Goal: Task Accomplishment & Management: Manage account settings

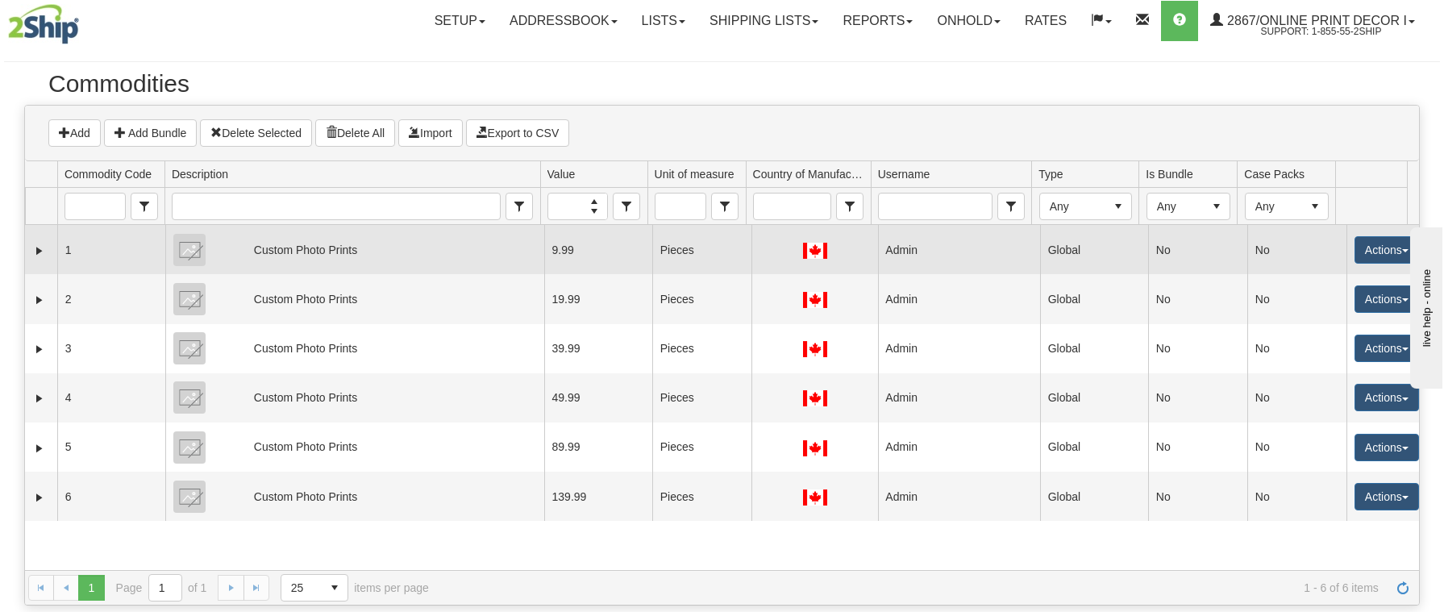
click at [313, 258] on div "Custom Photo Prints" at bounding box center [305, 250] width 103 height 40
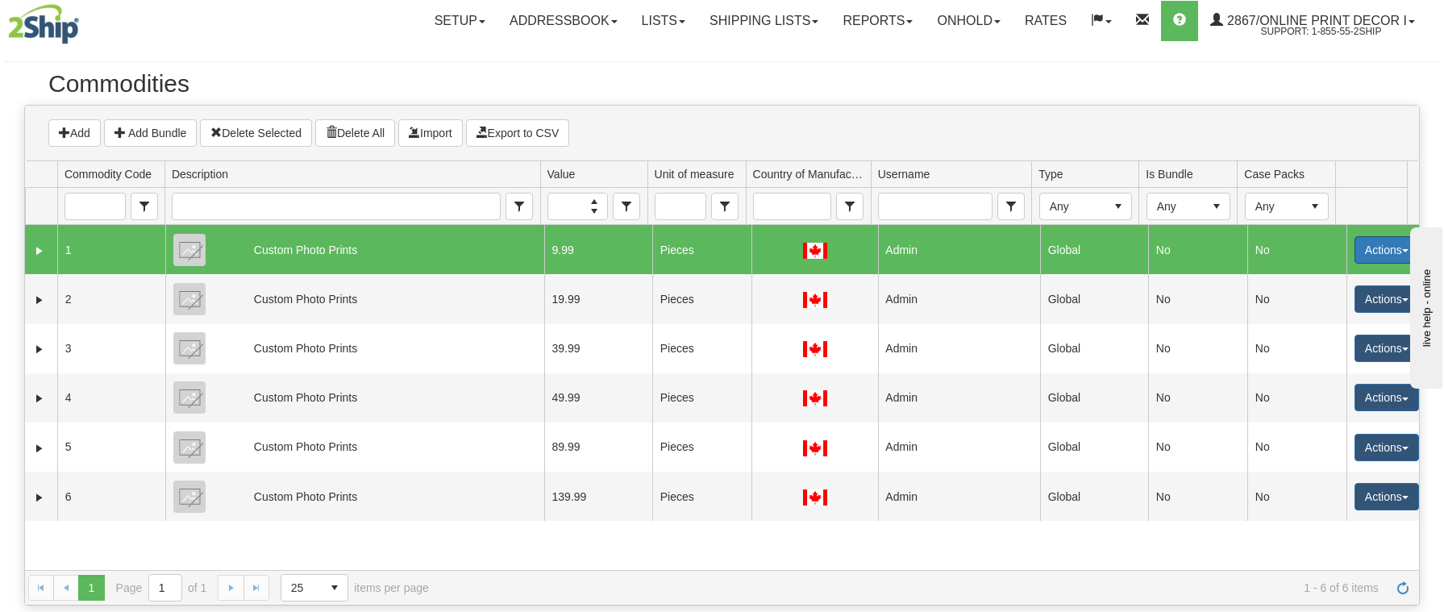
click at [1406, 249] on button "Actions" at bounding box center [1387, 249] width 65 height 27
click at [1318, 277] on link "Edit" at bounding box center [1353, 280] width 129 height 21
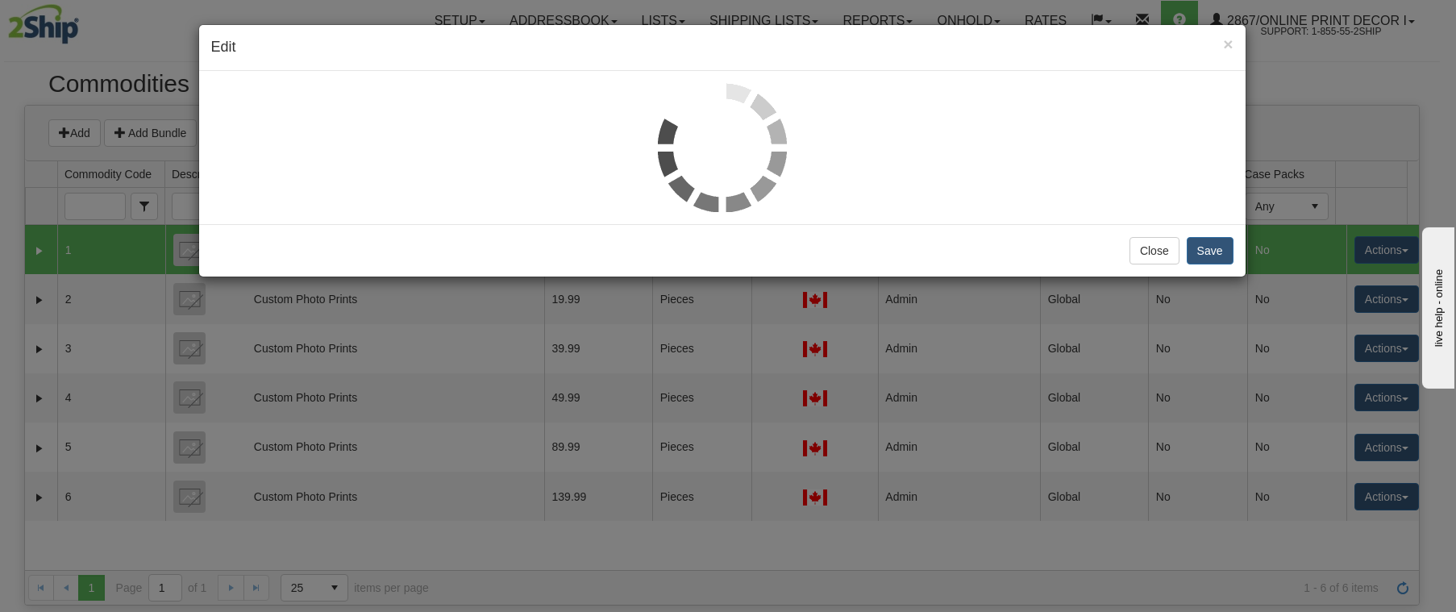
select select "1"
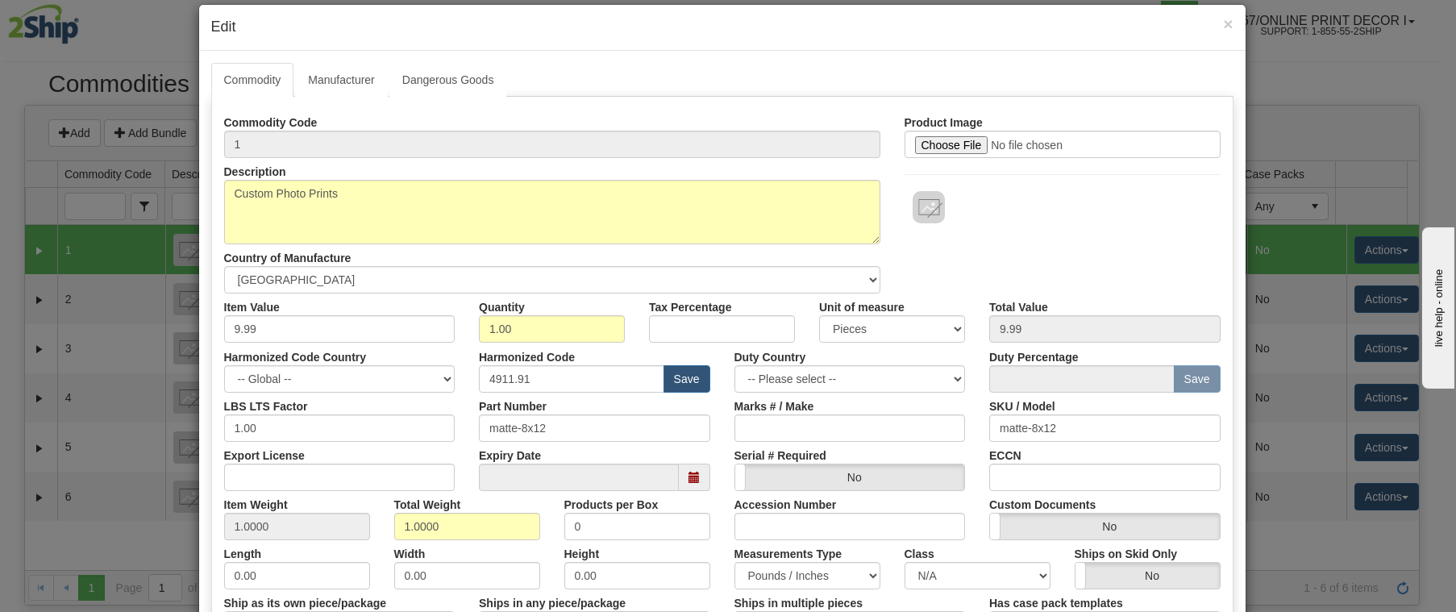
scroll to position [44, 0]
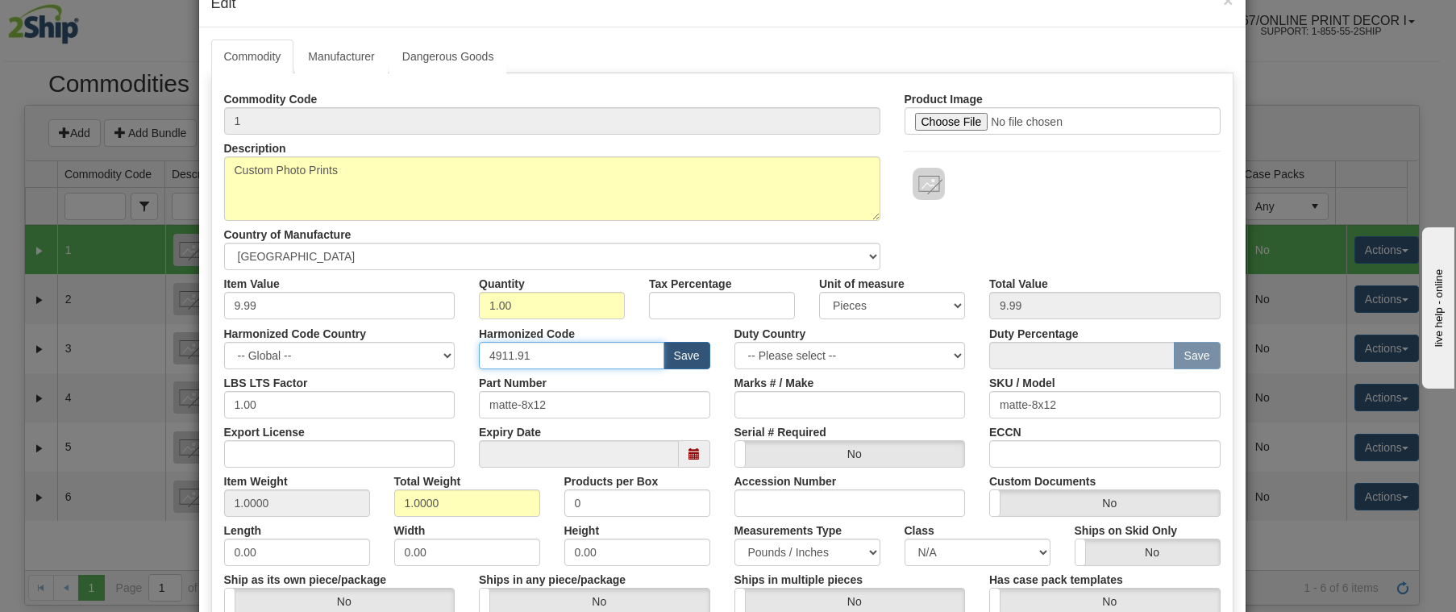
click at [529, 355] on input "4911.91" at bounding box center [571, 355] width 185 height 27
type input "4911.91.4040"
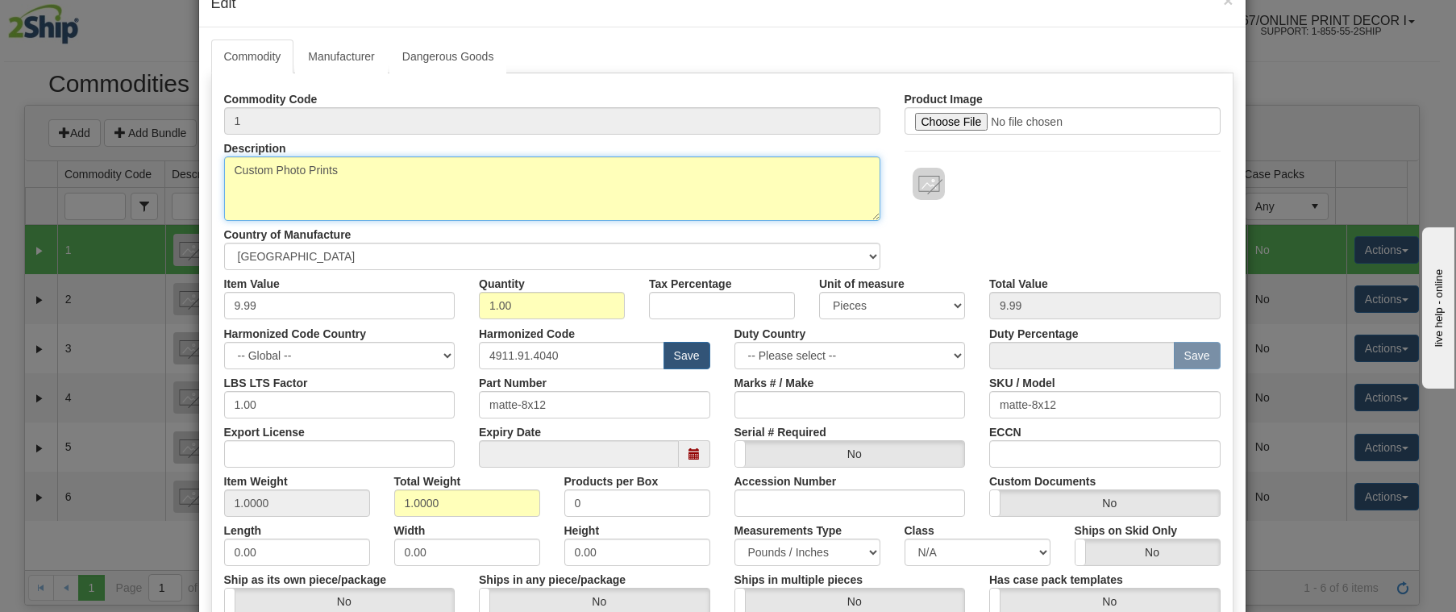
drag, startPoint x: 273, startPoint y: 171, endPoint x: 148, endPoint y: 173, distance: 125.0
click at [167, 169] on div "× Edit Commodity Manufacturer Dangerous Goods Labels Commodity Code 1 Descripti…" at bounding box center [728, 306] width 1456 height 612
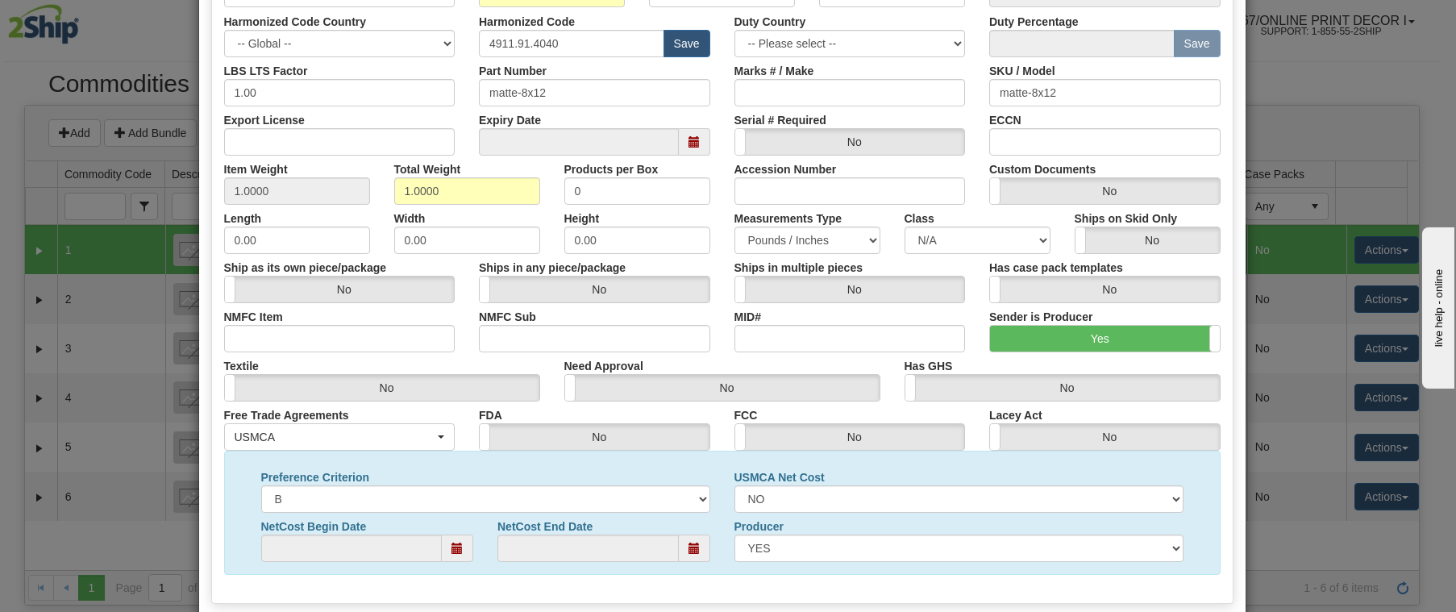
scroll to position [444, 0]
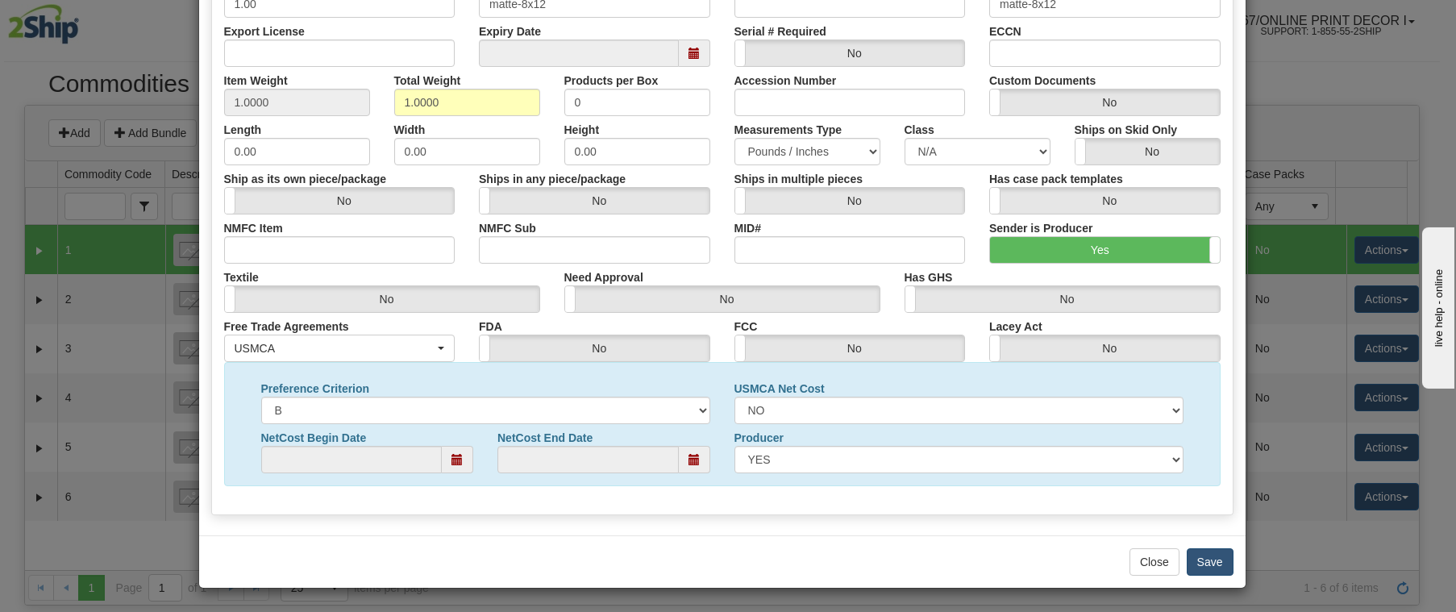
type textarea "Photo Prints"
click at [1197, 555] on button "Save" at bounding box center [1210, 561] width 47 height 27
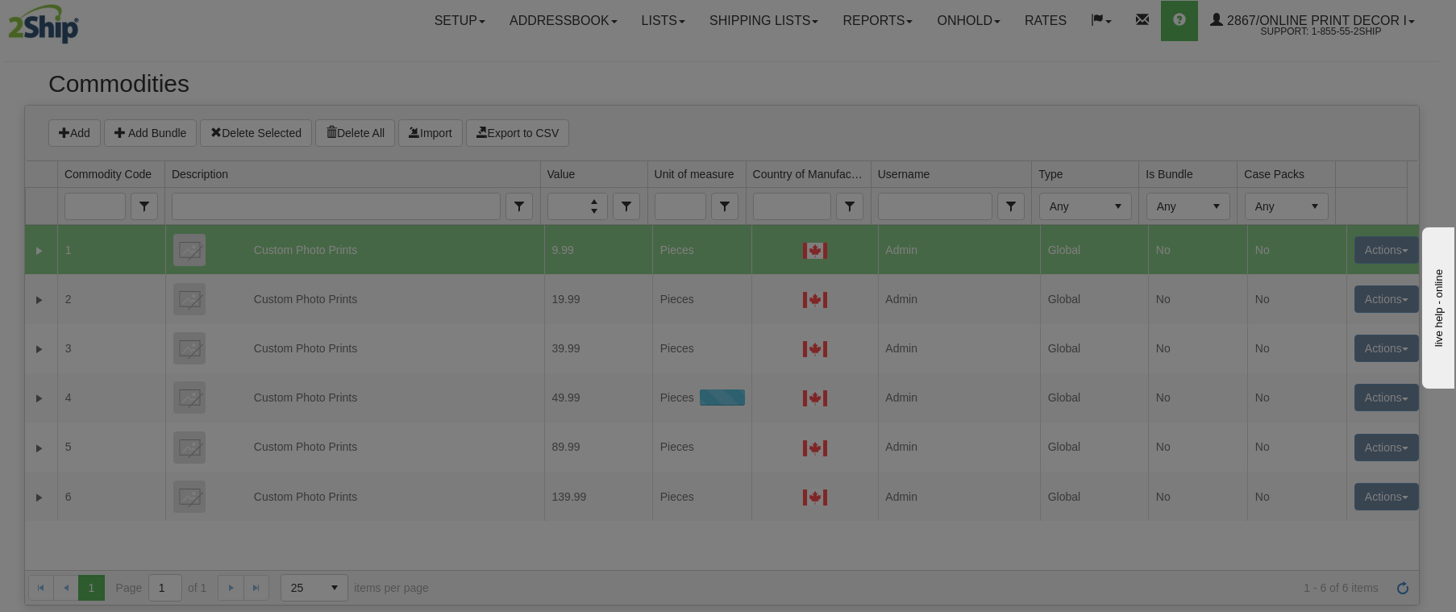
scroll to position [0, 0]
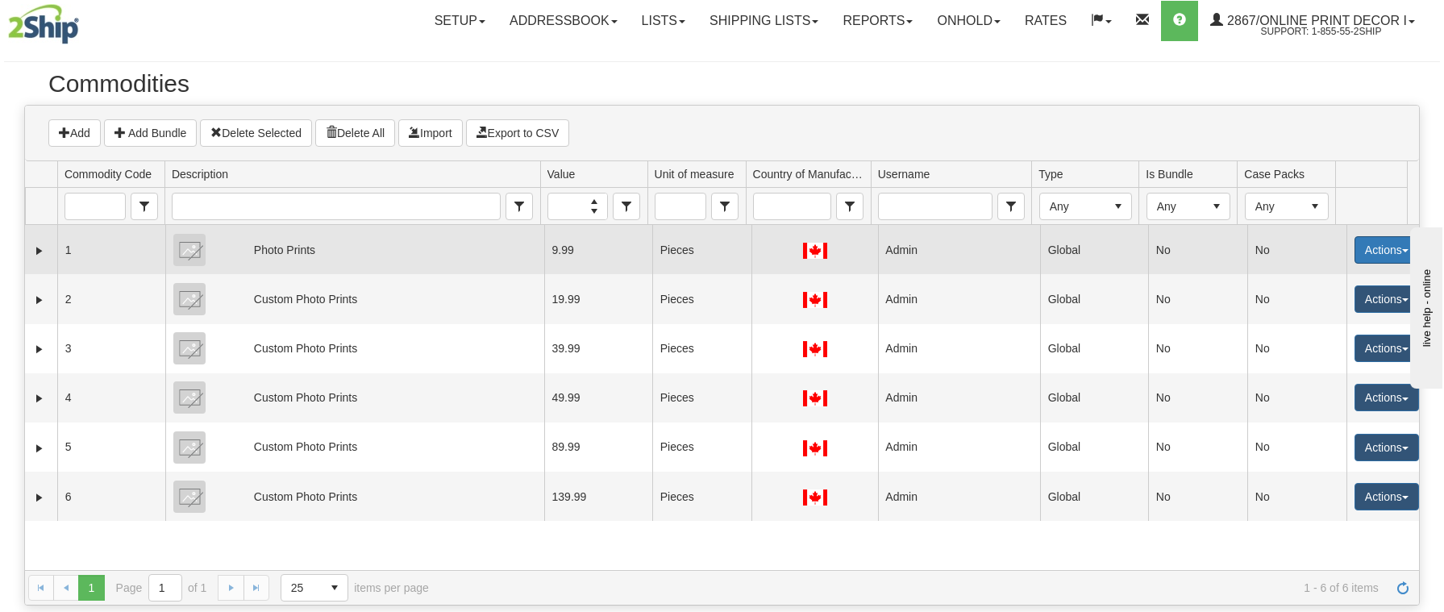
click at [1369, 253] on button "Actions" at bounding box center [1387, 249] width 65 height 27
click at [1325, 276] on link "Edit" at bounding box center [1353, 280] width 129 height 21
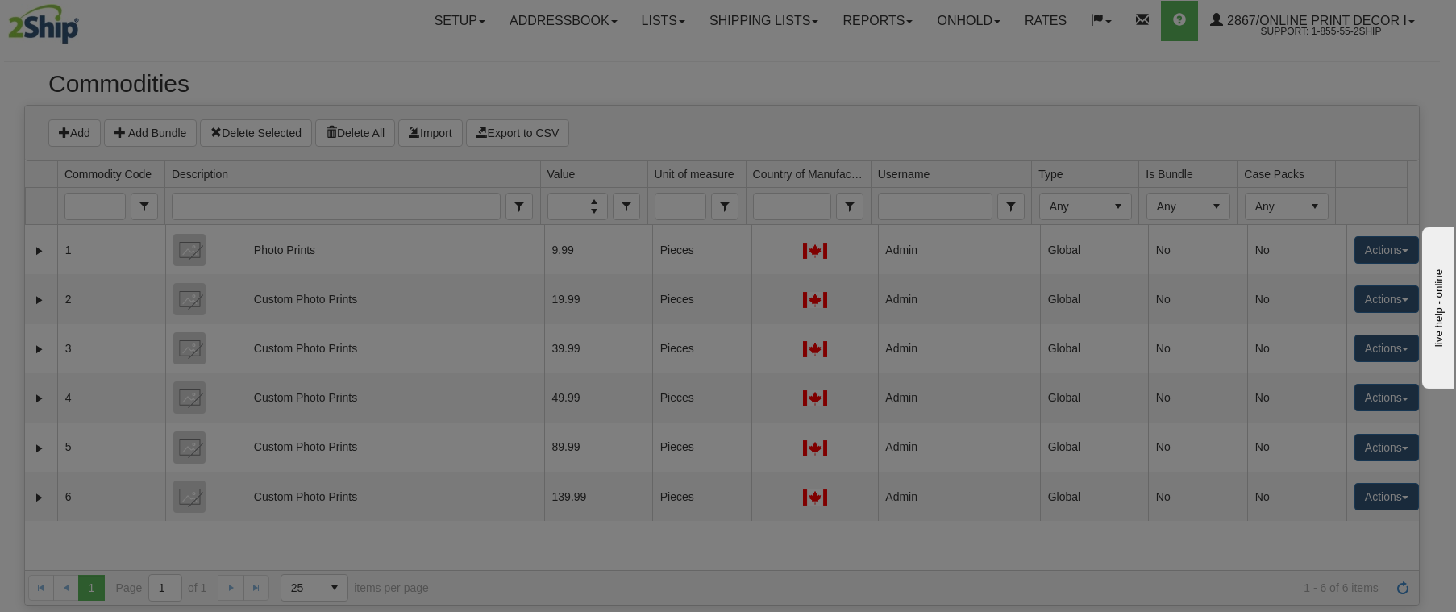
select select "1"
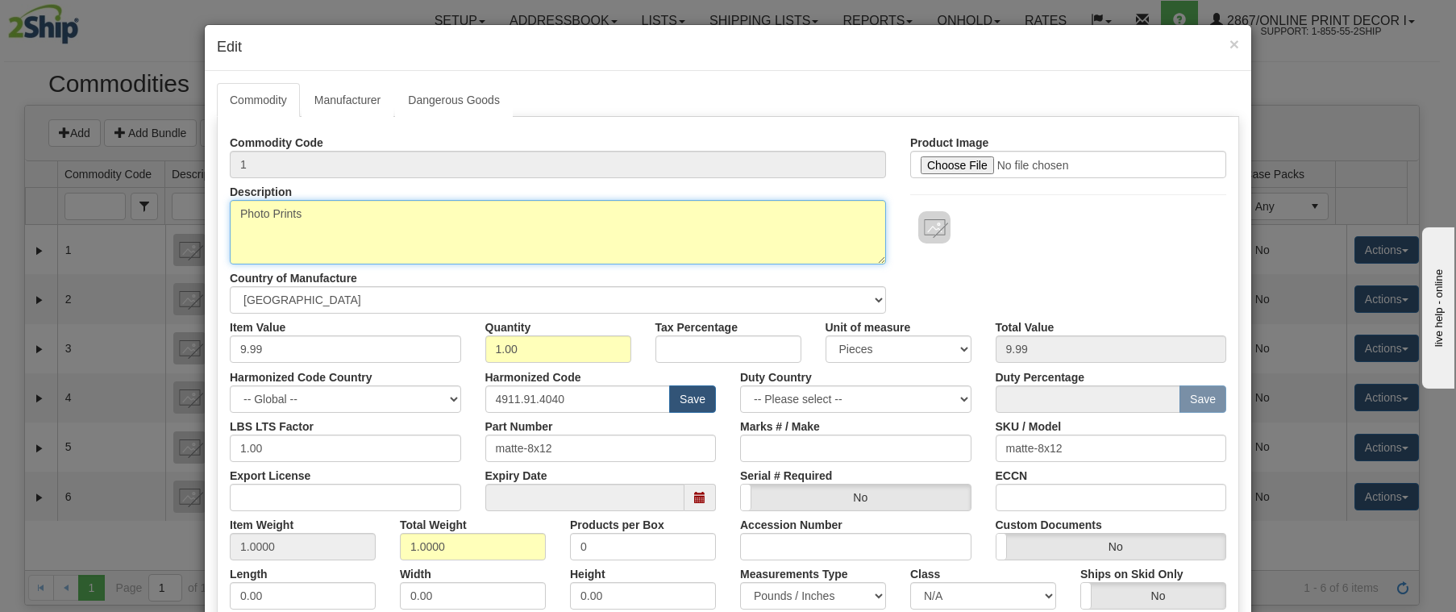
click at [235, 215] on textarea "Photo Prints" at bounding box center [558, 232] width 656 height 65
click at [332, 206] on textarea "Photo Prints" at bounding box center [558, 232] width 656 height 65
drag, startPoint x: 339, startPoint y: 214, endPoint x: 302, endPoint y: 214, distance: 37.1
click at [302, 214] on textarea "Photo Prints" at bounding box center [558, 232] width 656 height 65
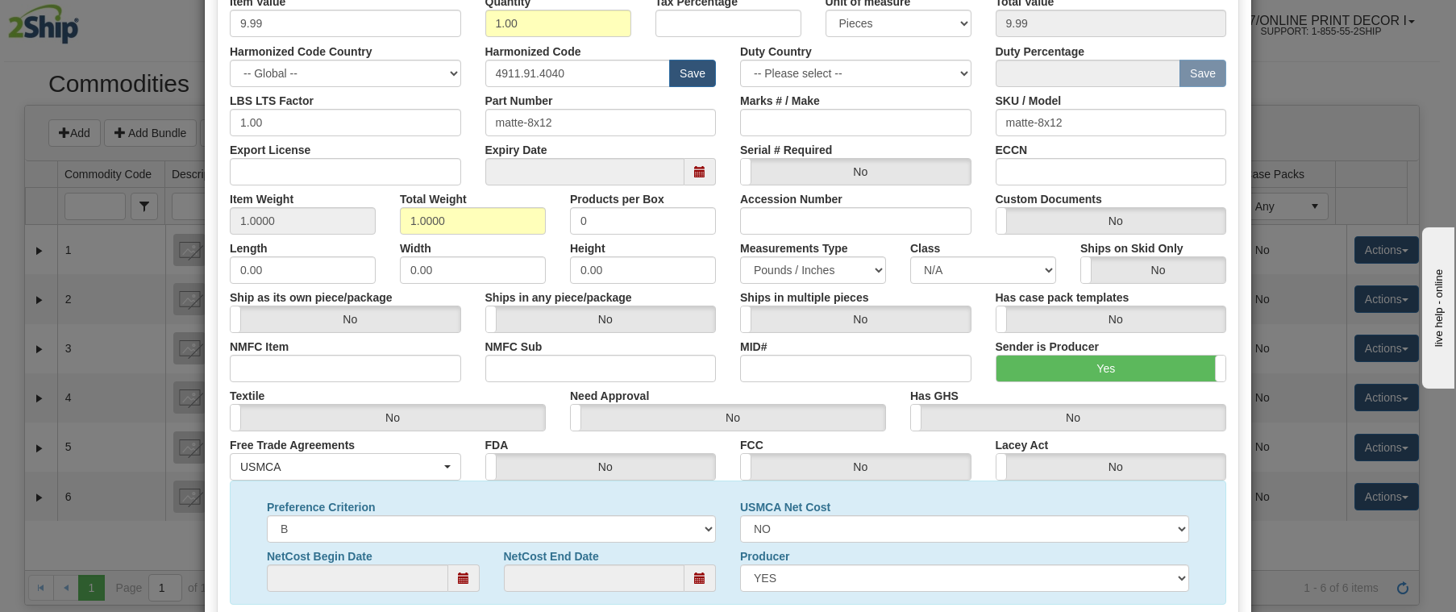
scroll to position [444, 0]
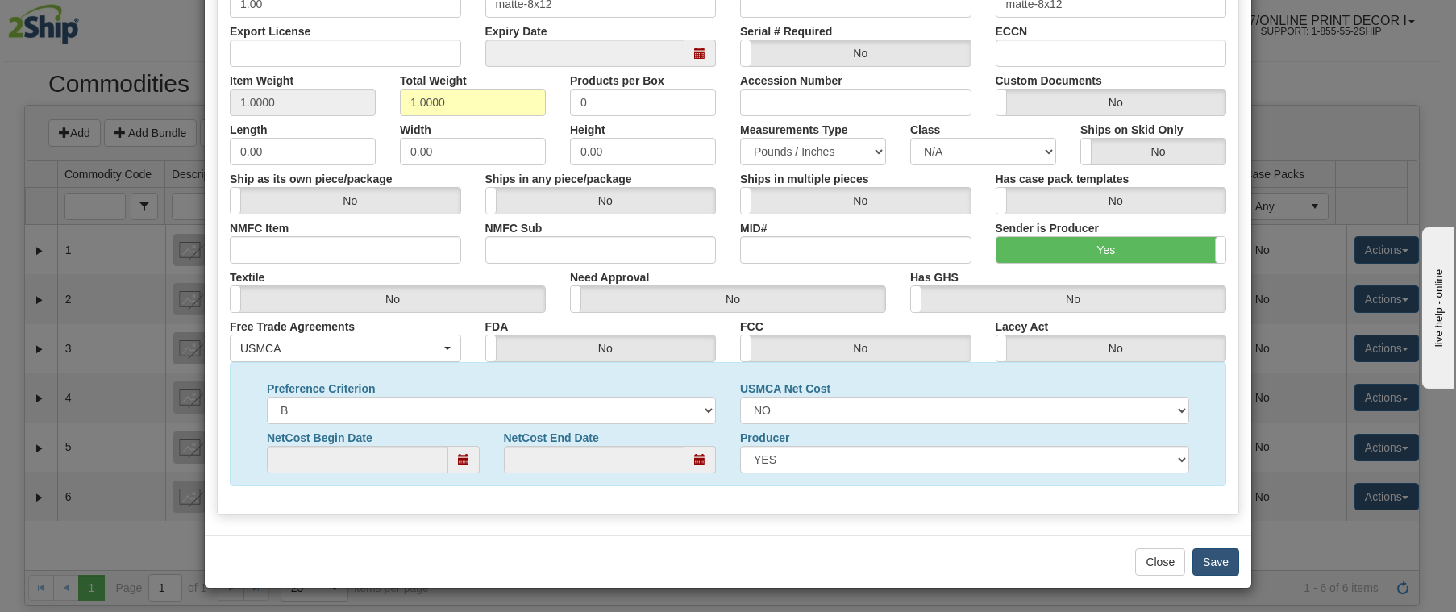
type textarea "Printed Photographs"
click at [1208, 559] on button "Save" at bounding box center [1216, 561] width 47 height 27
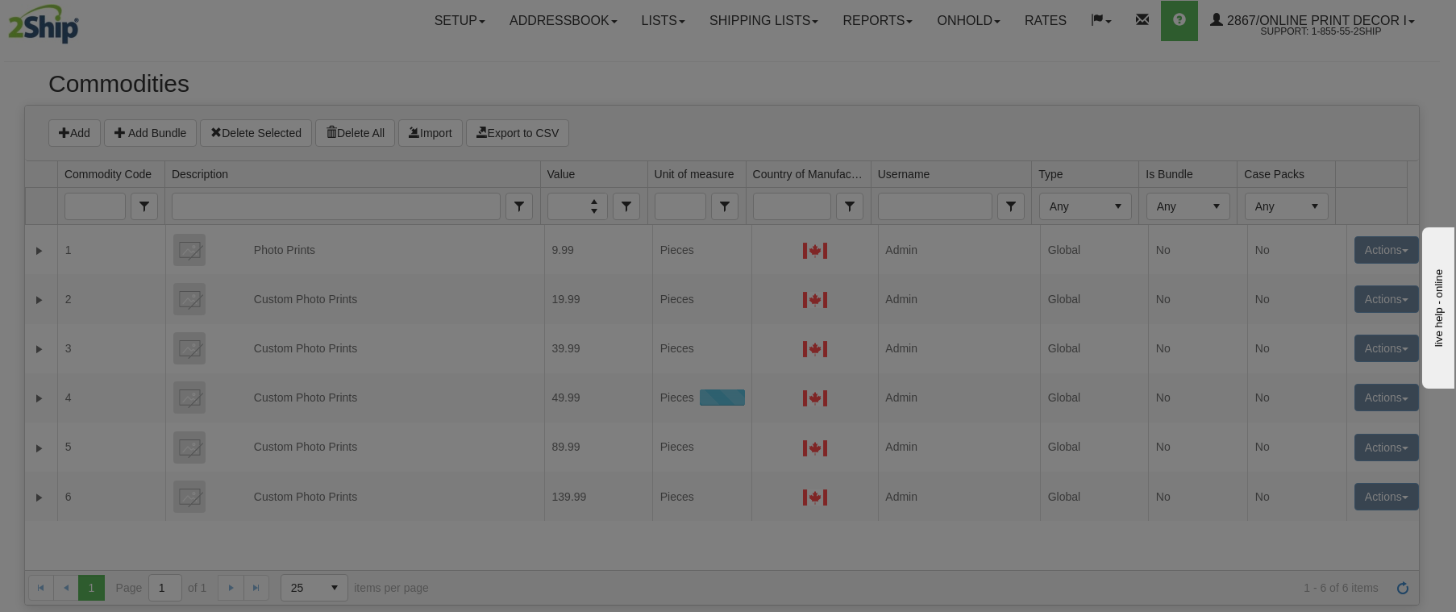
scroll to position [0, 0]
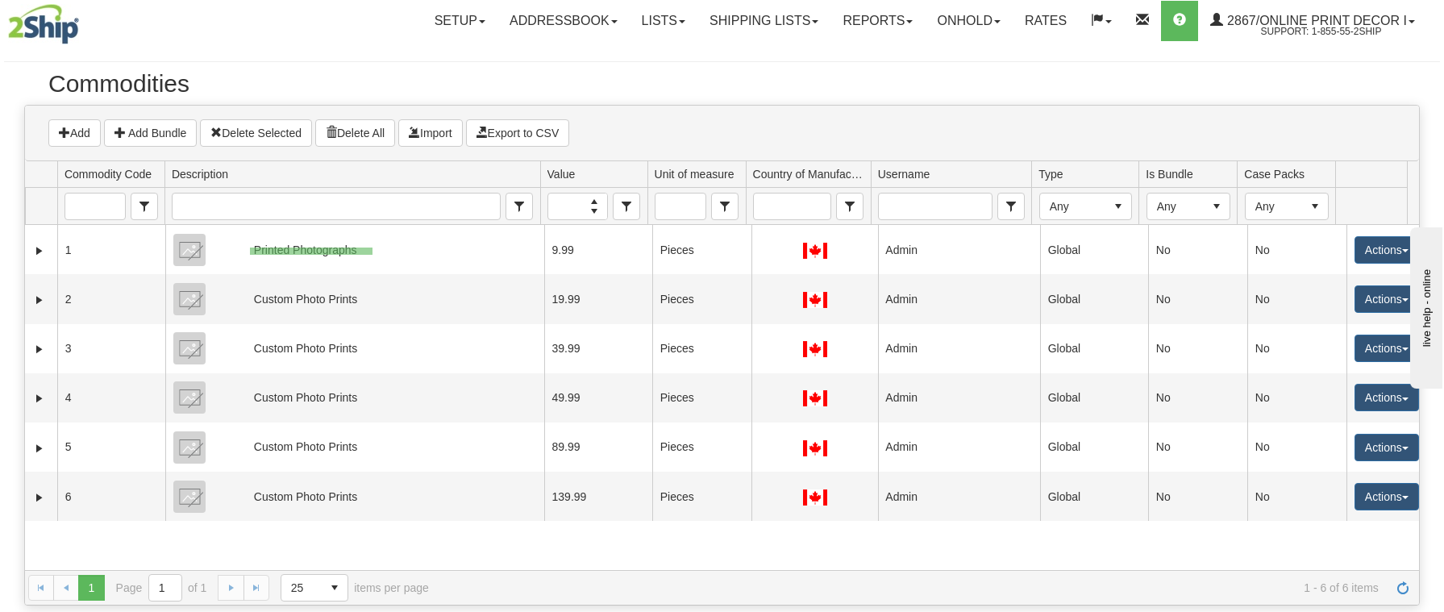
drag, startPoint x: 373, startPoint y: 255, endPoint x: 250, endPoint y: 248, distance: 122.8
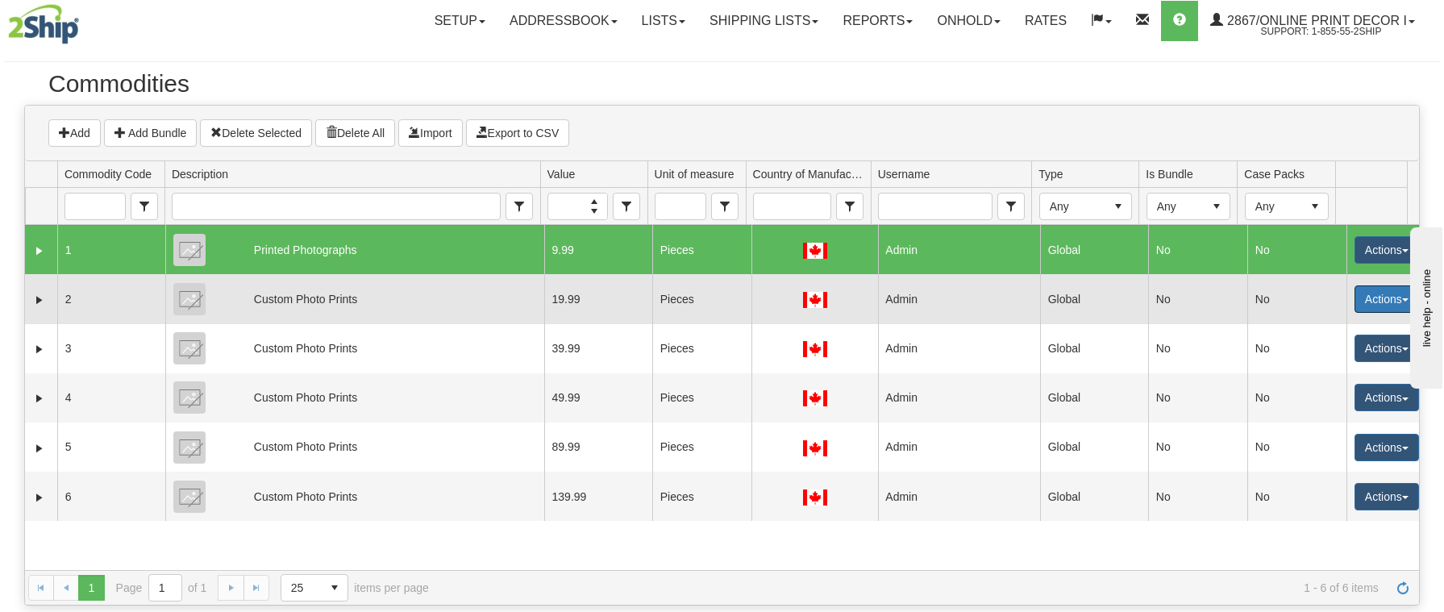
drag, startPoint x: 1382, startPoint y: 303, endPoint x: 1080, endPoint y: 294, distance: 302.5
click at [1381, 303] on button "Actions" at bounding box center [1387, 298] width 65 height 27
click at [1325, 329] on link "Edit" at bounding box center [1353, 329] width 129 height 21
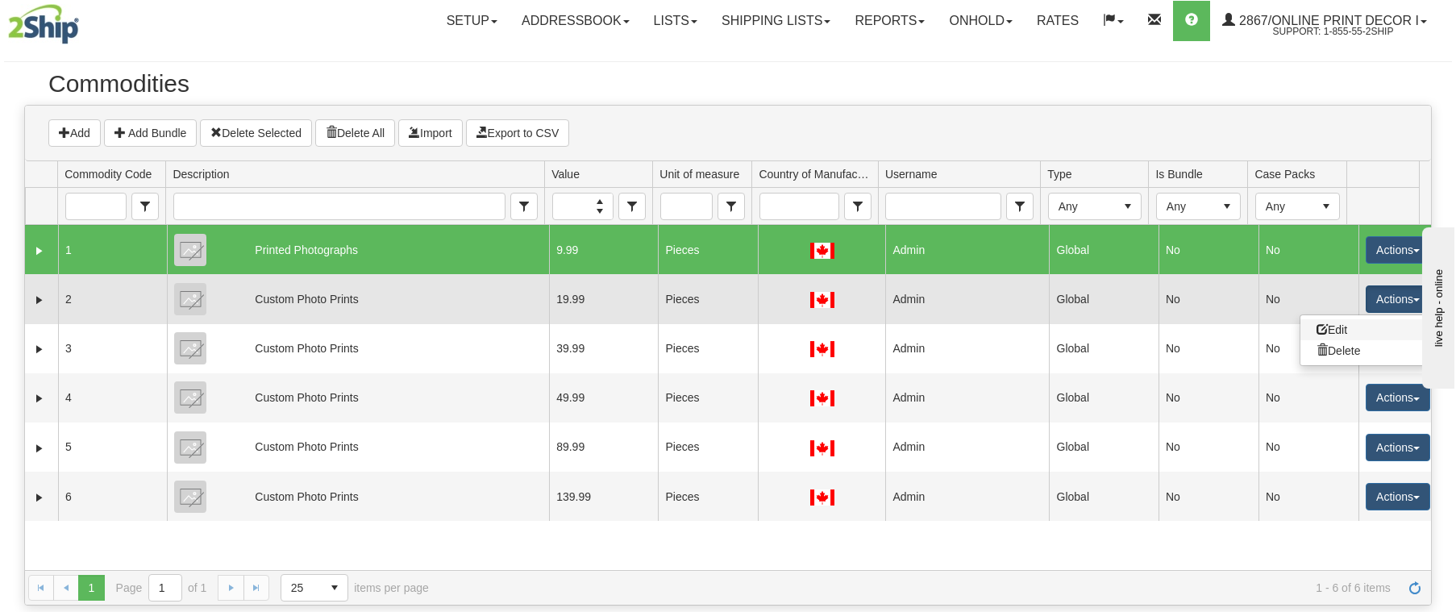
select select "1"
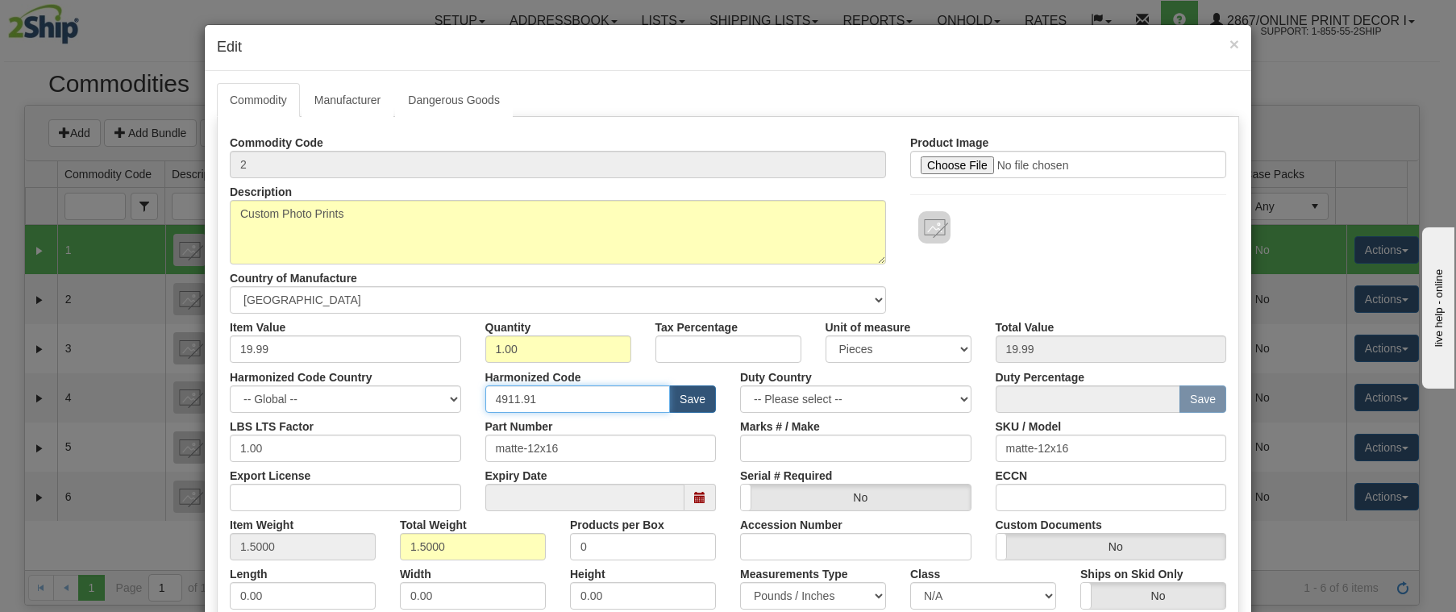
click at [577, 397] on input "4911.91" at bounding box center [577, 398] width 185 height 27
type input "4911.91.4040"
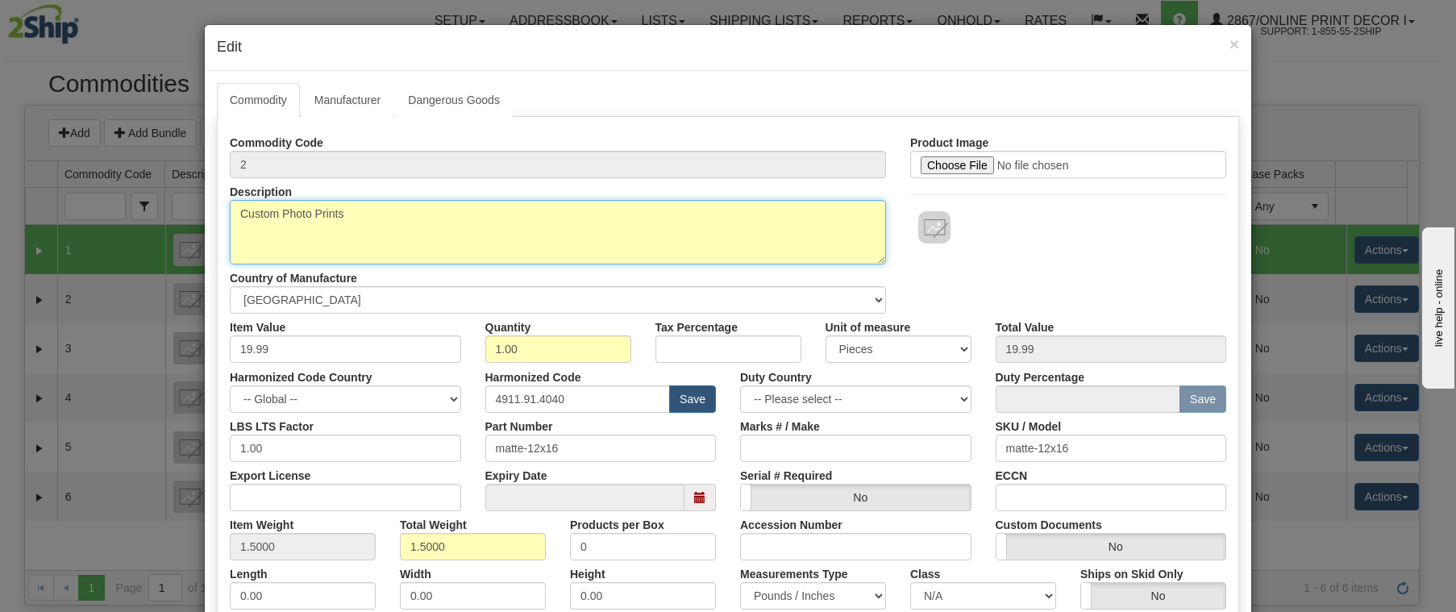
drag, startPoint x: 375, startPoint y: 212, endPoint x: 83, endPoint y: 189, distance: 292.8
click at [83, 189] on div "× Edit Commodity Manufacturer Dangerous Goods Labels Commodity Code 2 Descripti…" at bounding box center [728, 306] width 1456 height 612
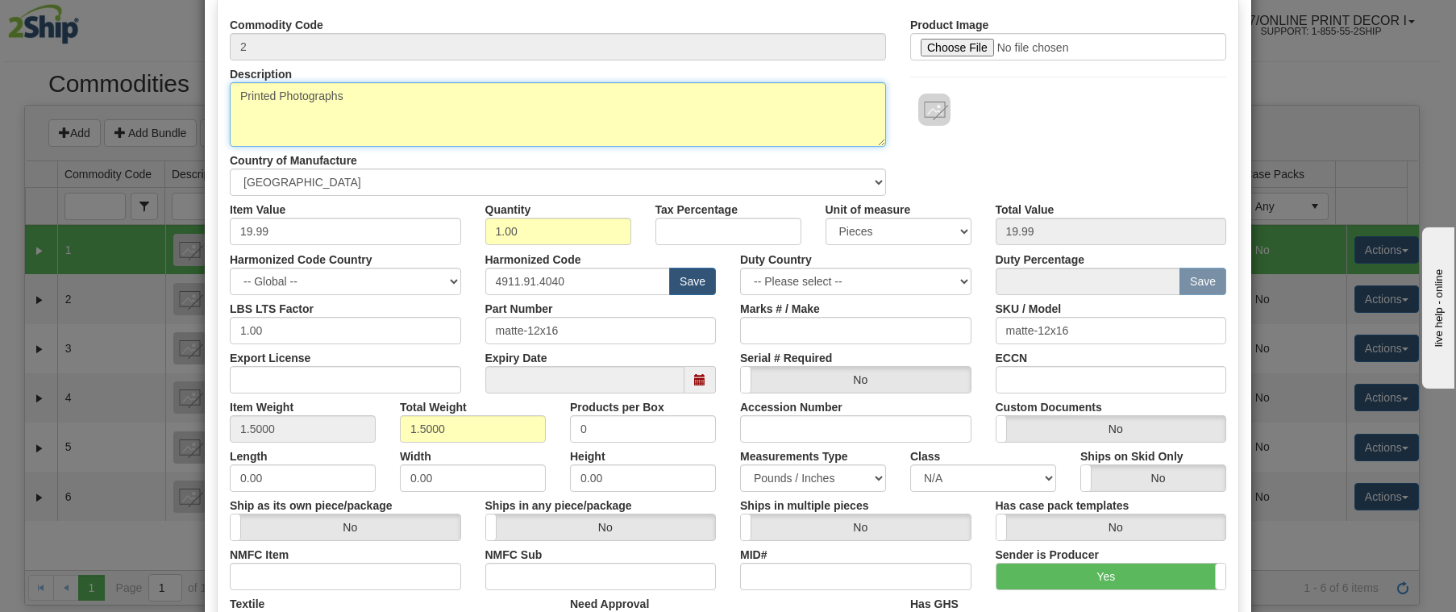
scroll to position [119, 0]
drag, startPoint x: 308, startPoint y: 94, endPoint x: 43, endPoint y: 61, distance: 267.3
click at [43, 61] on div "× Edit Commodity Manufacturer Dangerous Goods Labels Commodity Code 2 Descripti…" at bounding box center [728, 306] width 1456 height 612
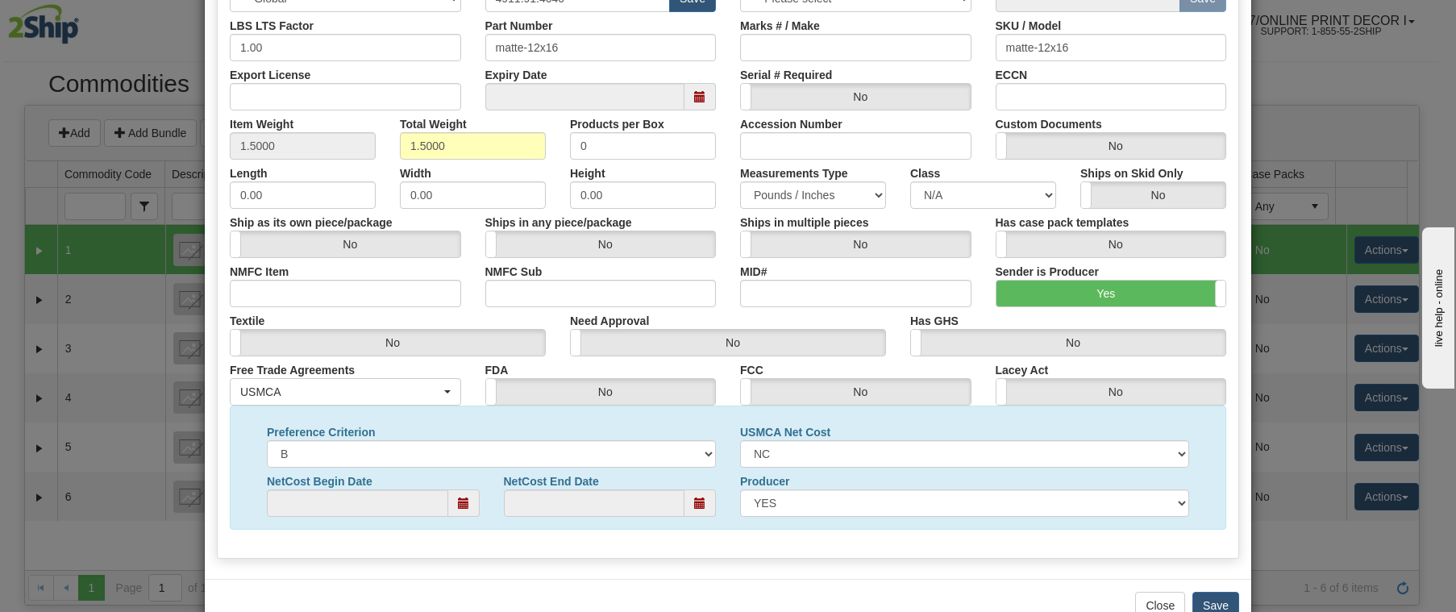
scroll to position [404, 0]
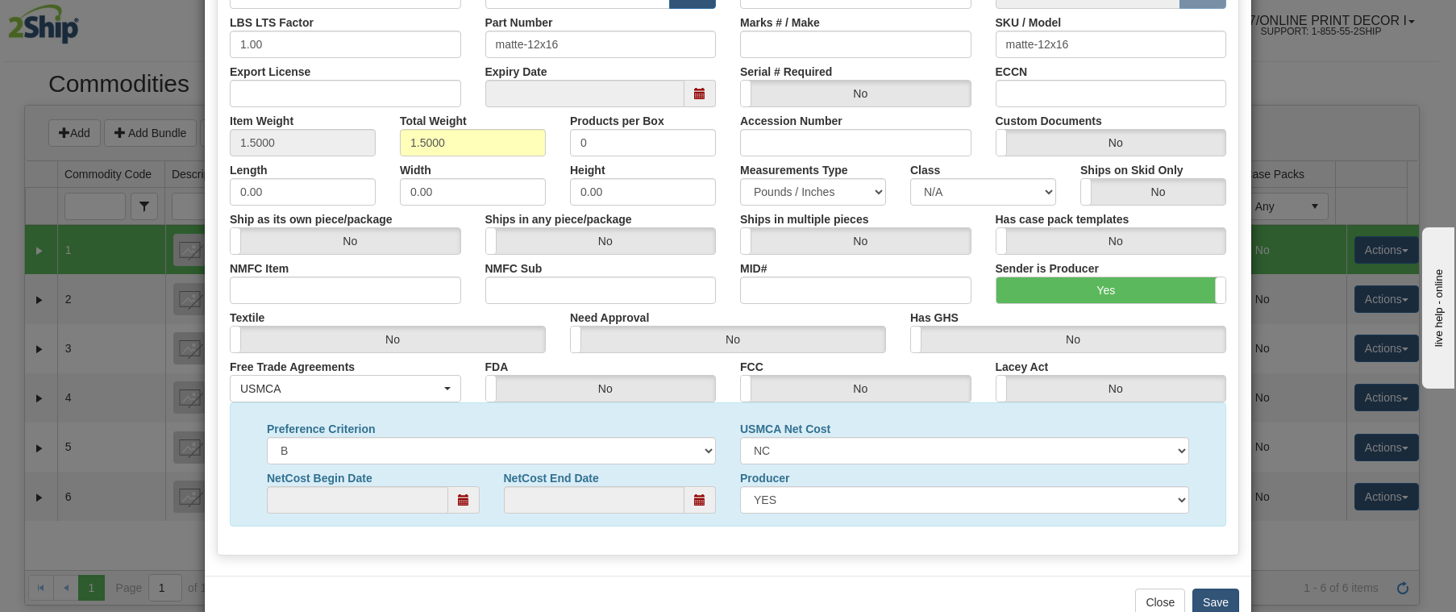
type textarea "Printed Photographs"
click at [1214, 599] on button "Save" at bounding box center [1216, 602] width 47 height 27
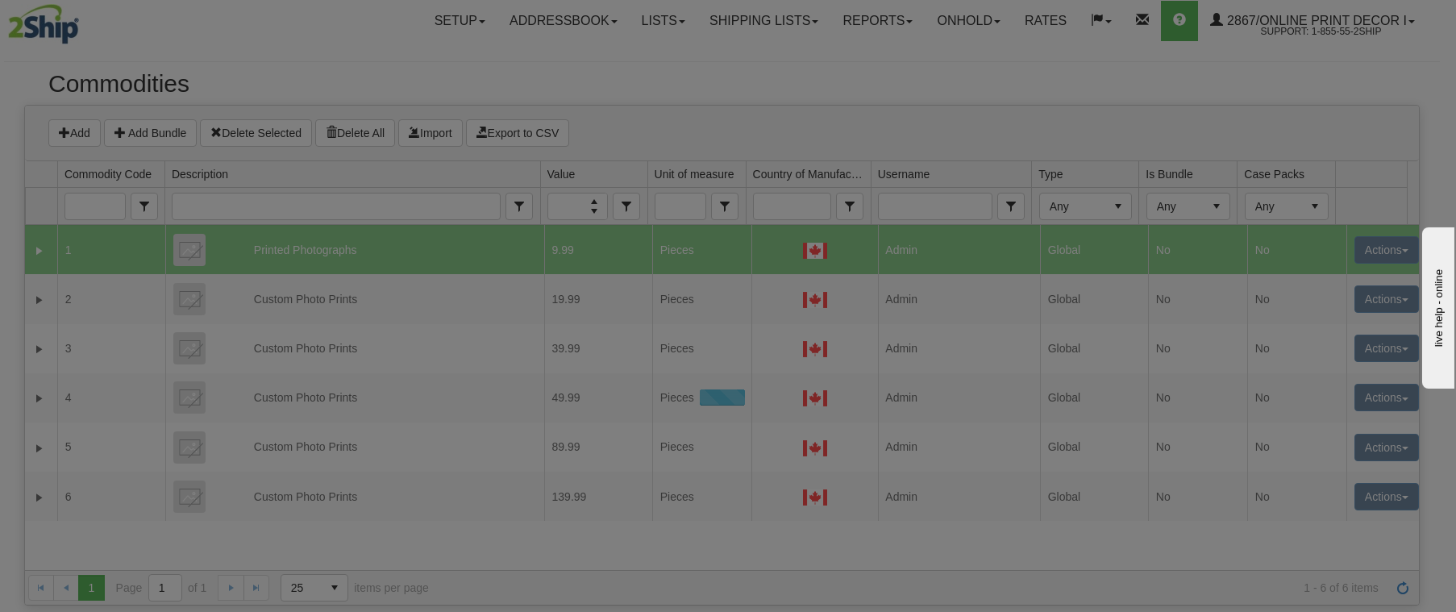
scroll to position [0, 0]
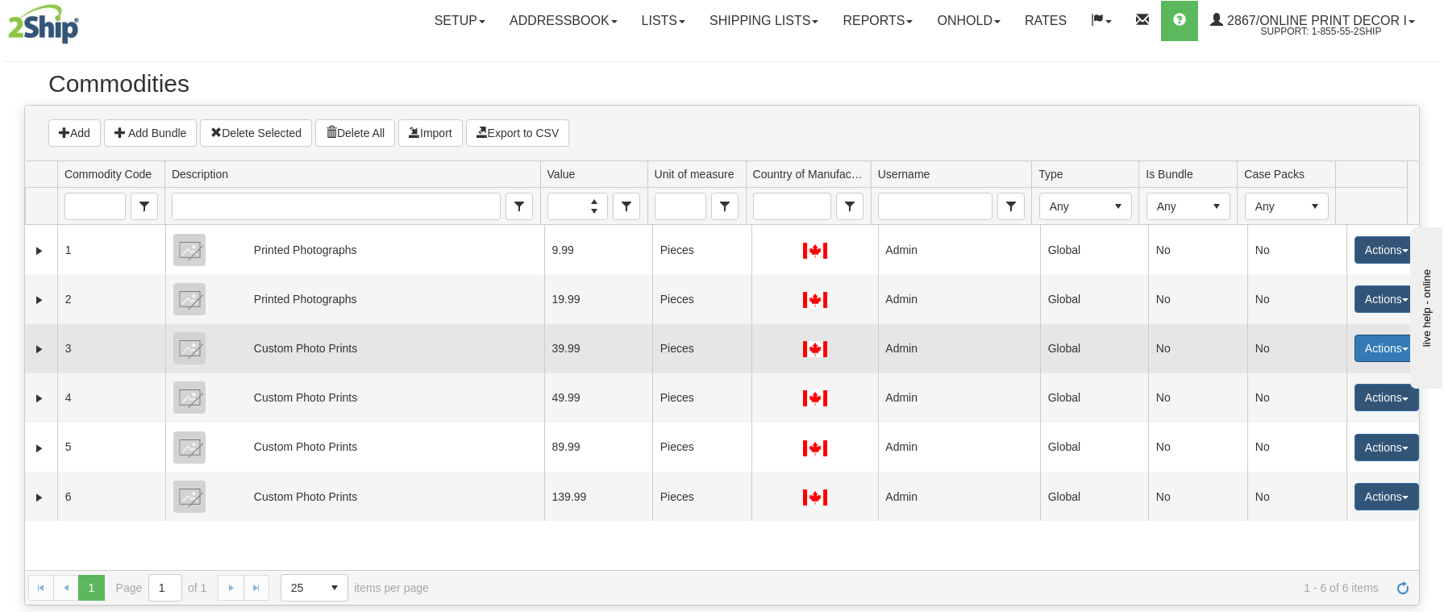
click at [1380, 352] on button "Actions" at bounding box center [1387, 348] width 65 height 27
click at [1334, 372] on link "Edit" at bounding box center [1353, 378] width 129 height 21
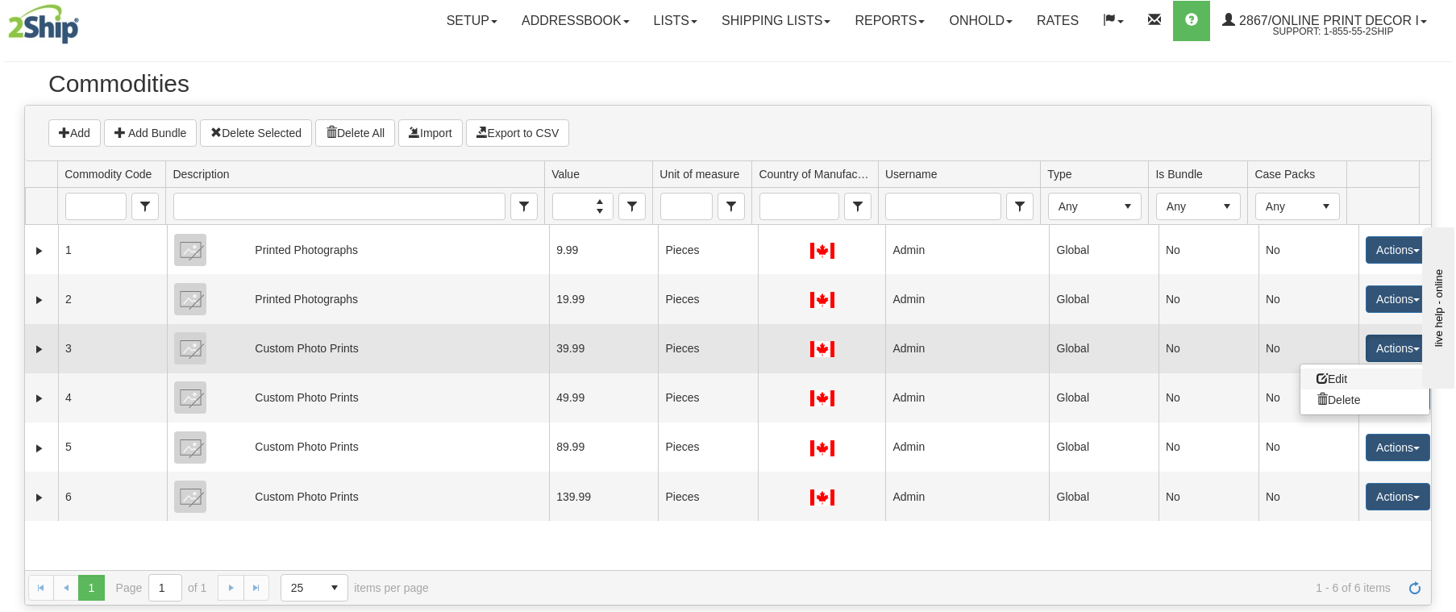
select select "1"
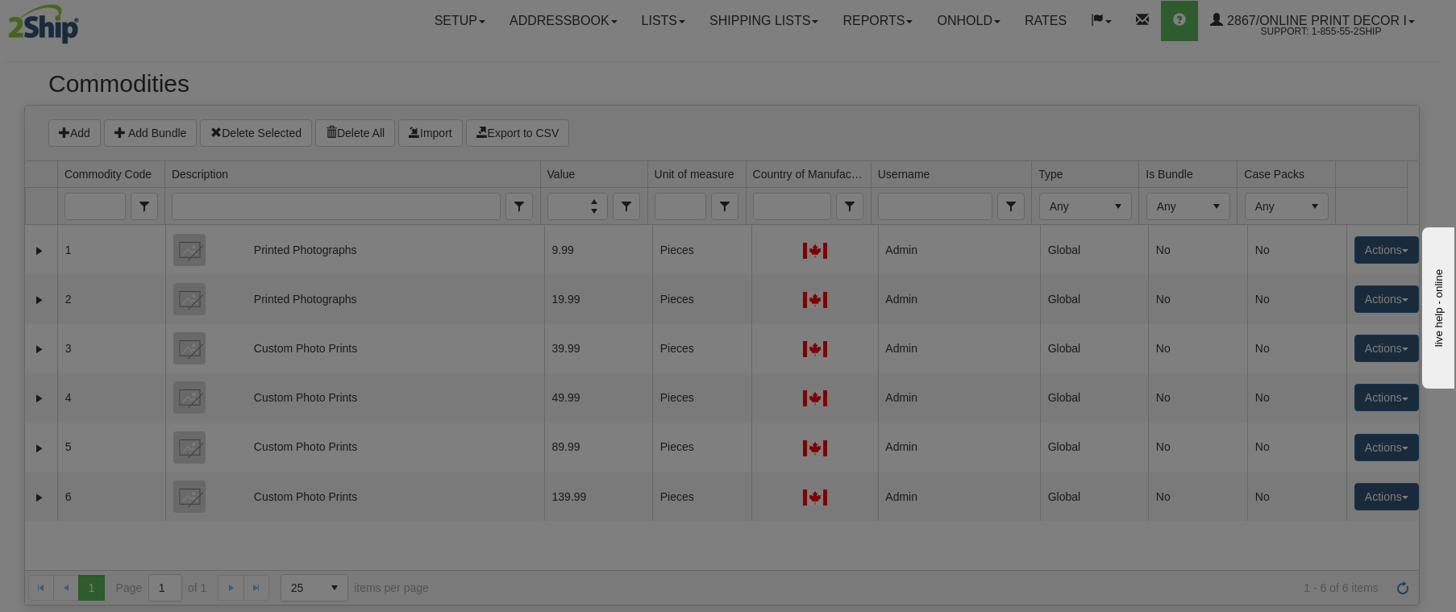
type input "4911.91"
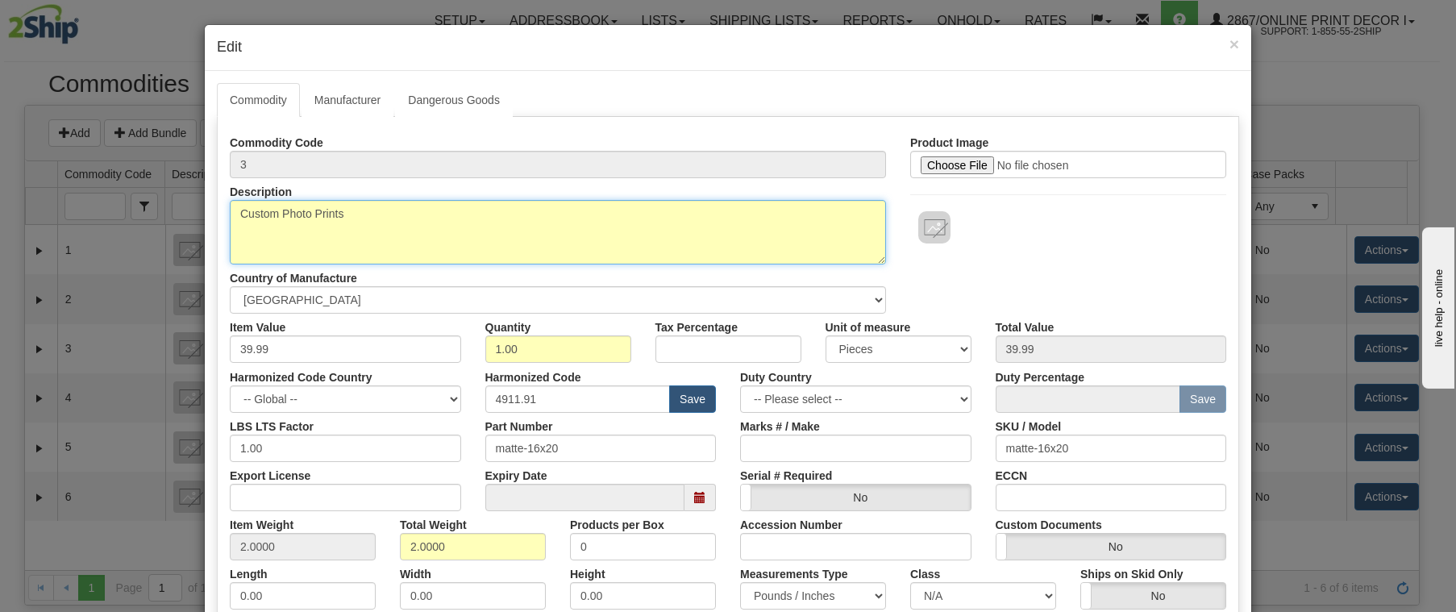
drag, startPoint x: 389, startPoint y: 212, endPoint x: 100, endPoint y: 194, distance: 290.0
click at [115, 196] on div "× Edit Commodity Manufacturer Dangerous Goods Labels Commodity Code 3 Descripti…" at bounding box center [728, 306] width 1456 height 612
paste textarea "Printed Photograph"
type textarea "Printed Photographs"
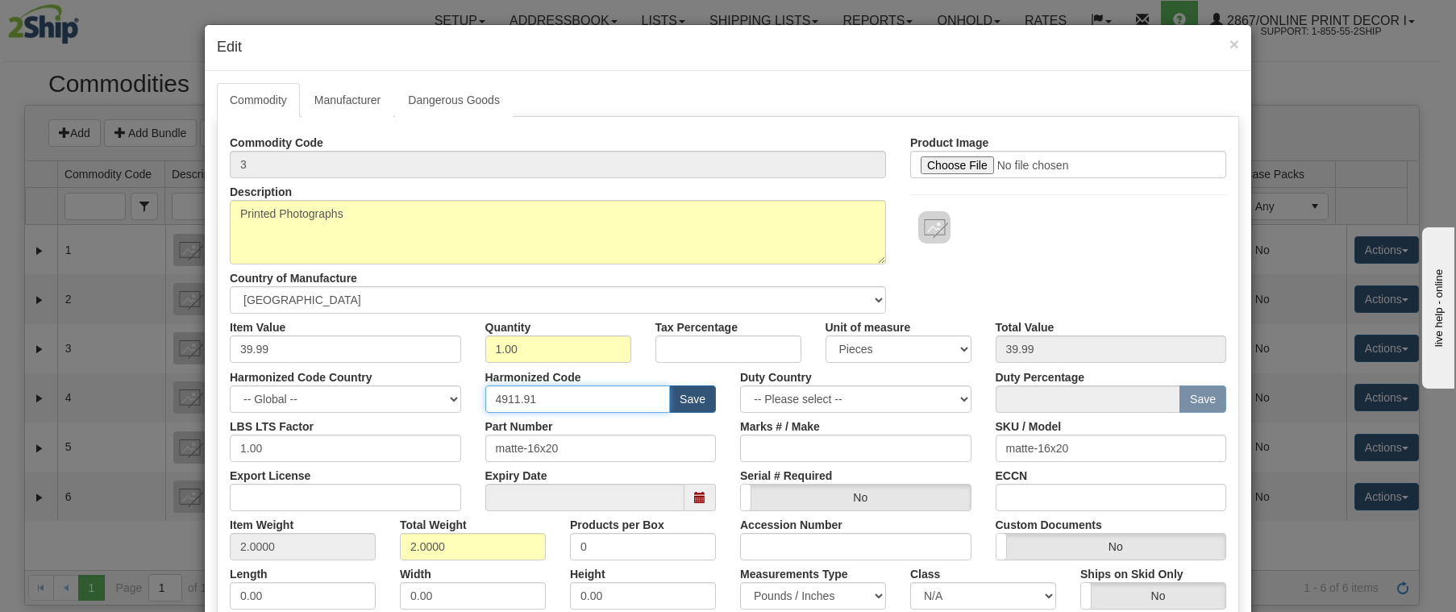
click at [552, 401] on input "4911.91" at bounding box center [577, 398] width 185 height 27
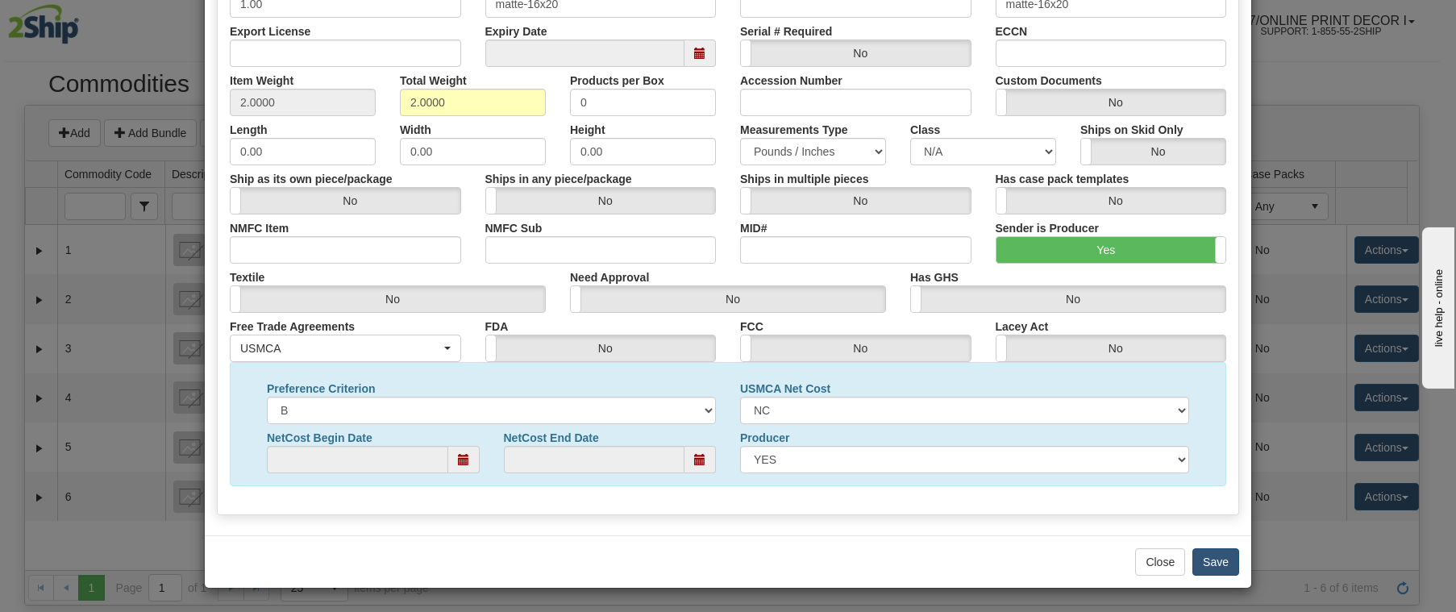
type input "4911.91.4040"
click at [1210, 556] on button "Save" at bounding box center [1216, 561] width 47 height 27
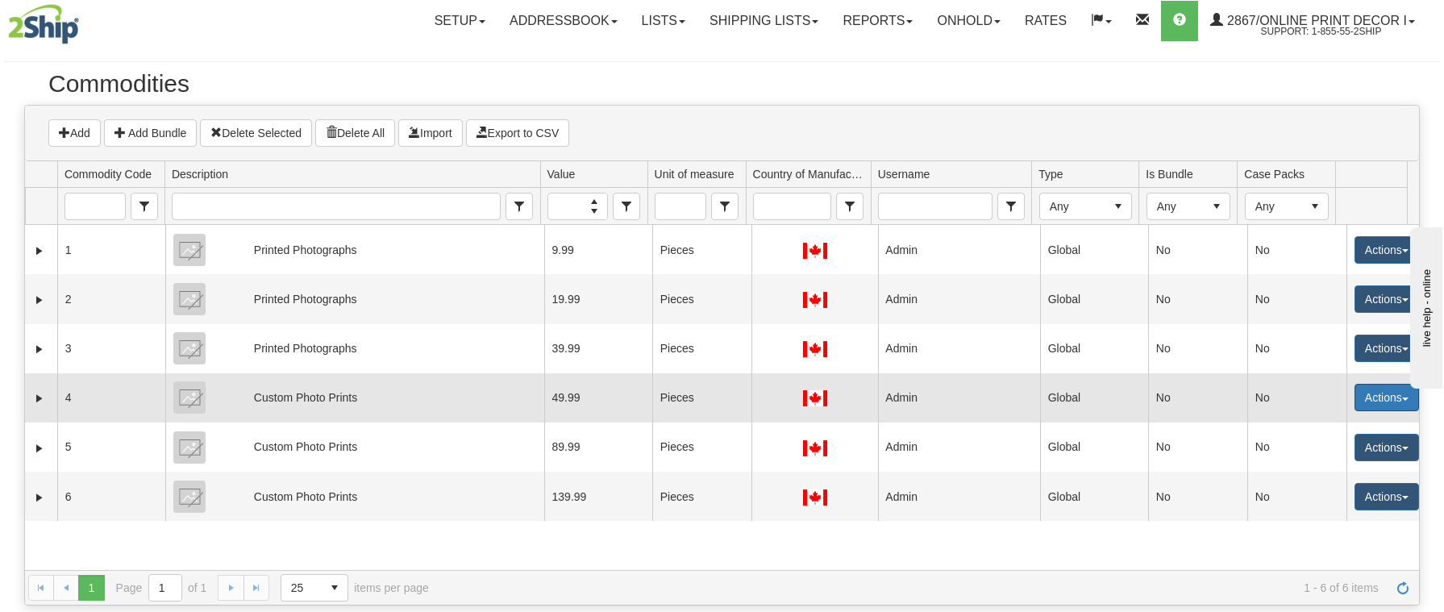
click at [1378, 393] on button "Actions" at bounding box center [1387, 397] width 65 height 27
click at [1347, 423] on link "Edit" at bounding box center [1353, 428] width 129 height 21
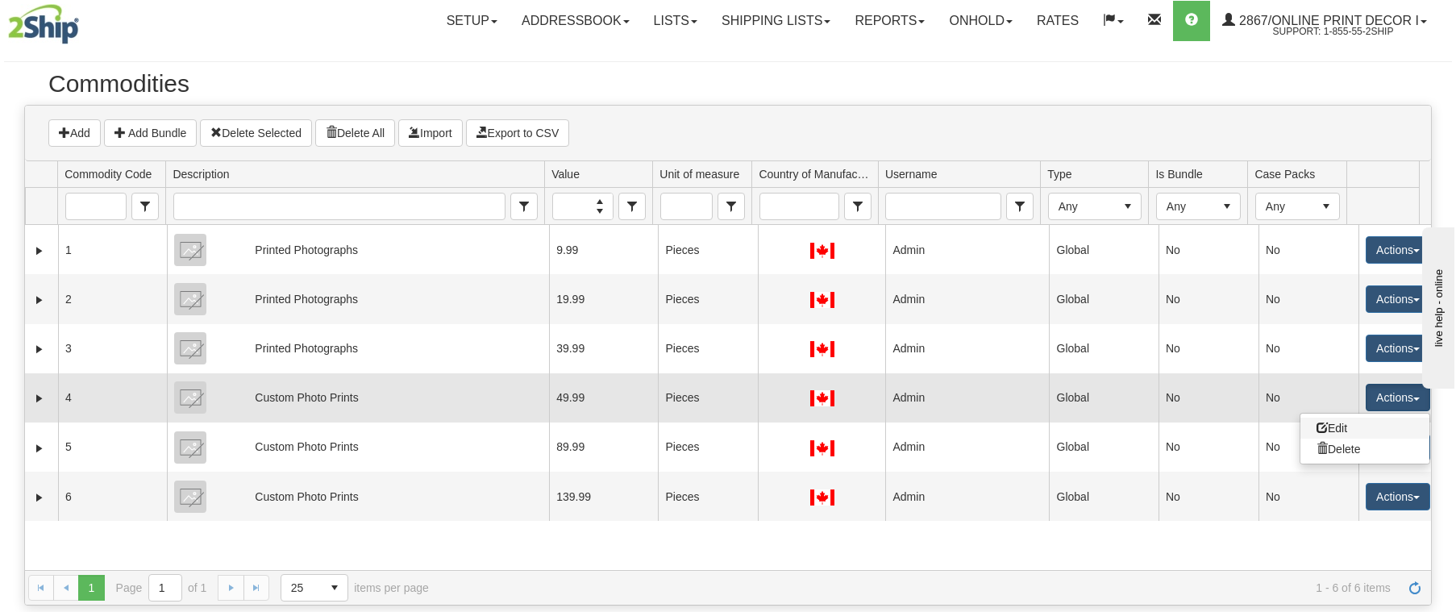
select select "1"
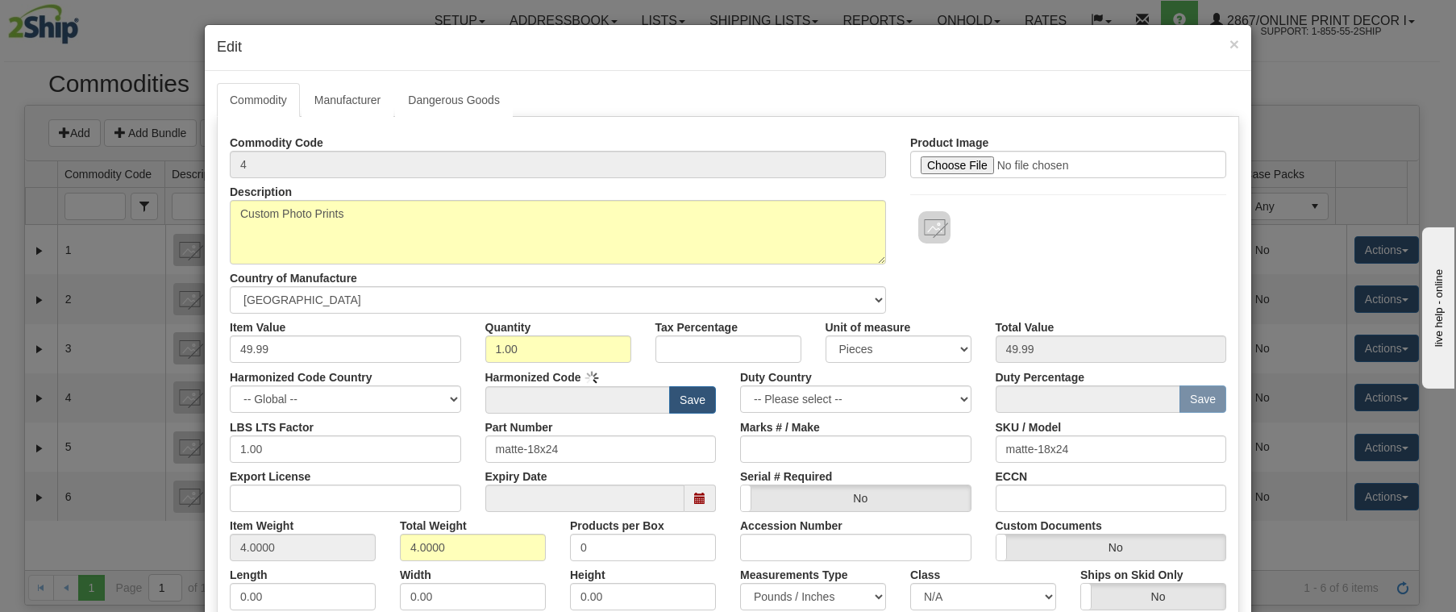
type input "4911.91"
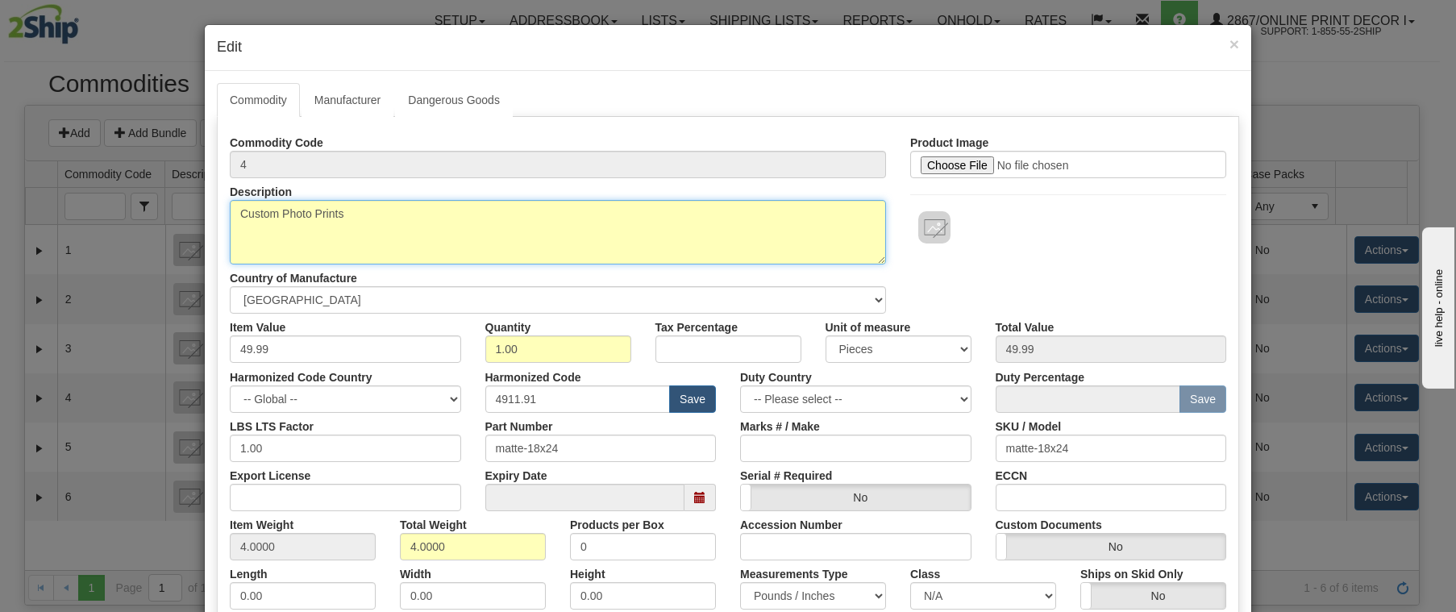
drag, startPoint x: 360, startPoint y: 216, endPoint x: 8, endPoint y: 143, distance: 359.9
click at [48, 149] on div "× Edit Commodity Manufacturer Dangerous Goods Labels Commodity Code 4 Descripti…" at bounding box center [728, 306] width 1456 height 612
paste textarea "Printed Photograph"
type textarea "Printed Photographs"
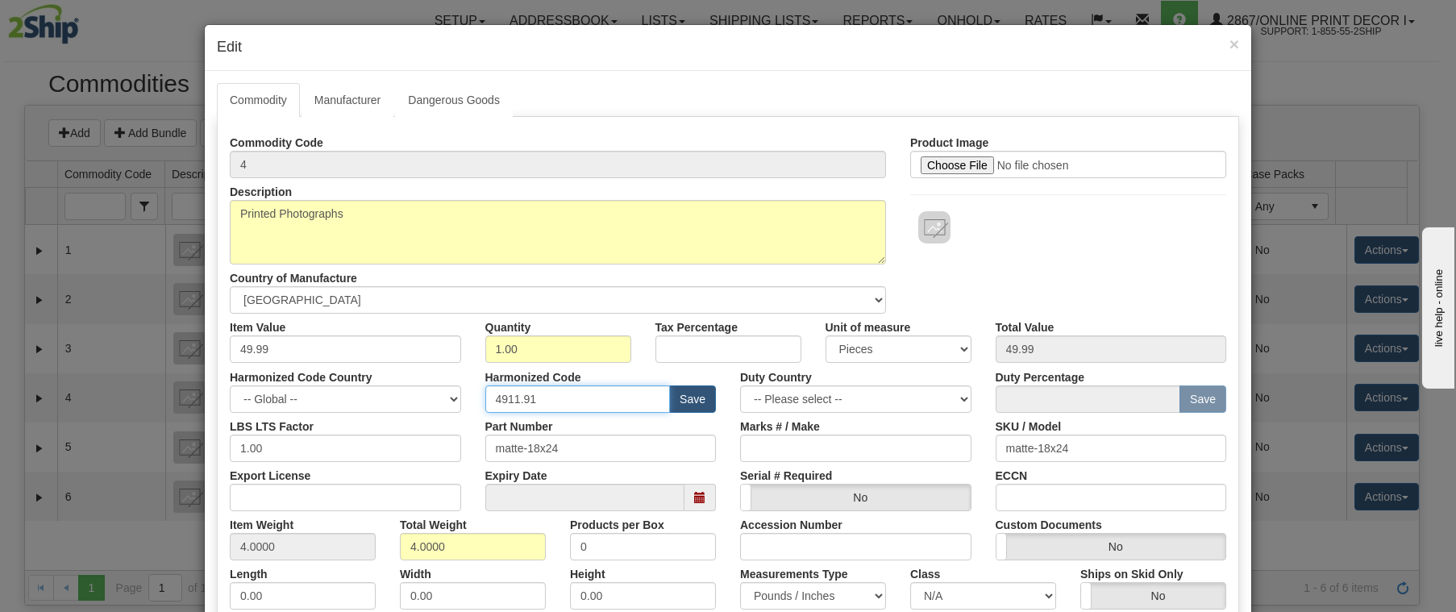
click at [560, 400] on input "4911.91" at bounding box center [577, 398] width 185 height 27
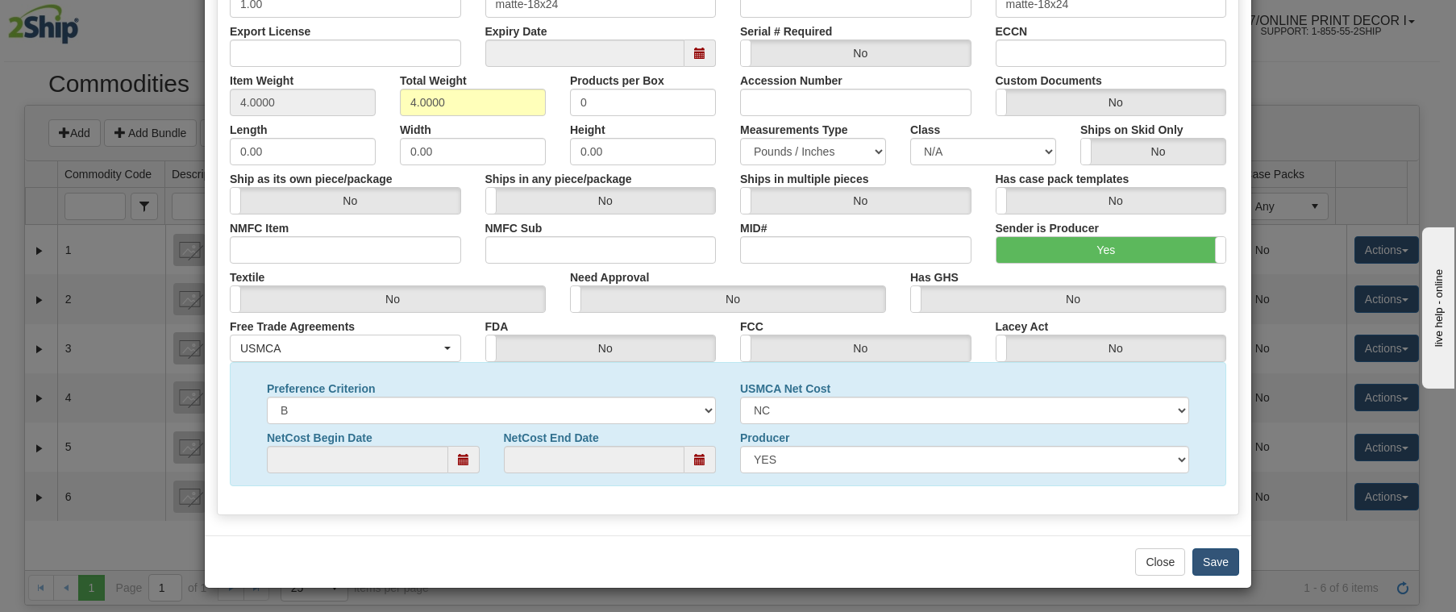
type input "4911.91.4040"
click at [1218, 568] on button "Save" at bounding box center [1216, 561] width 47 height 27
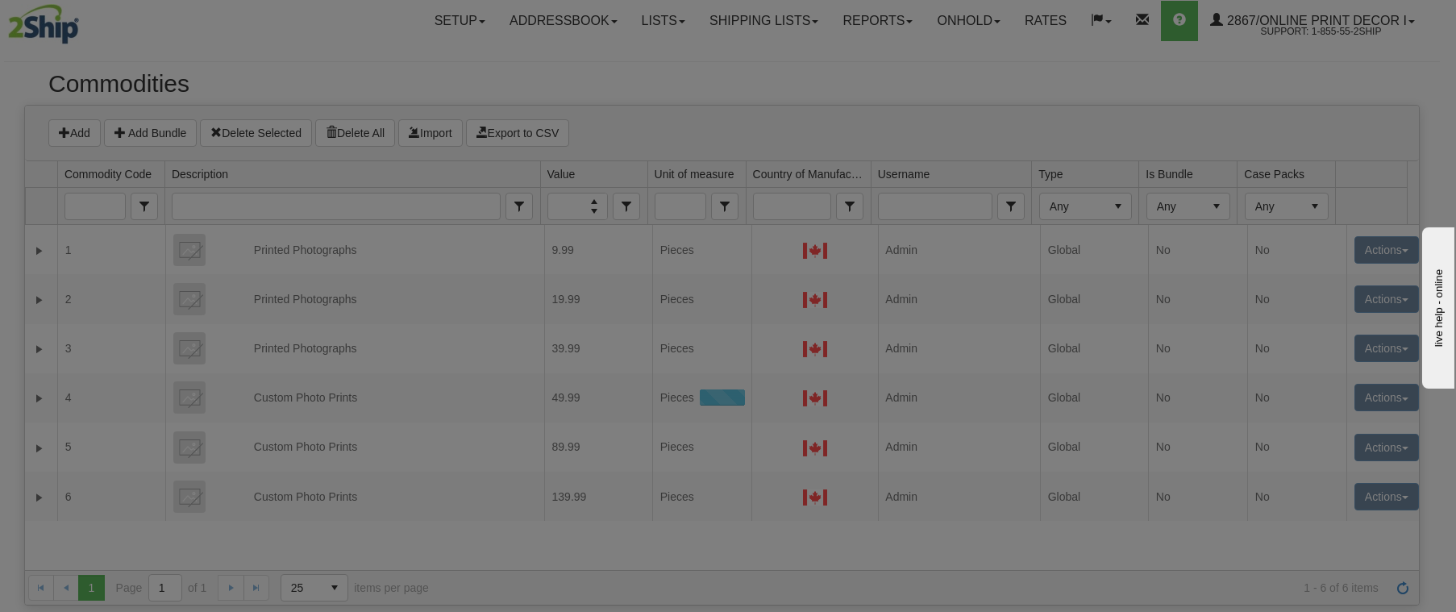
scroll to position [0, 0]
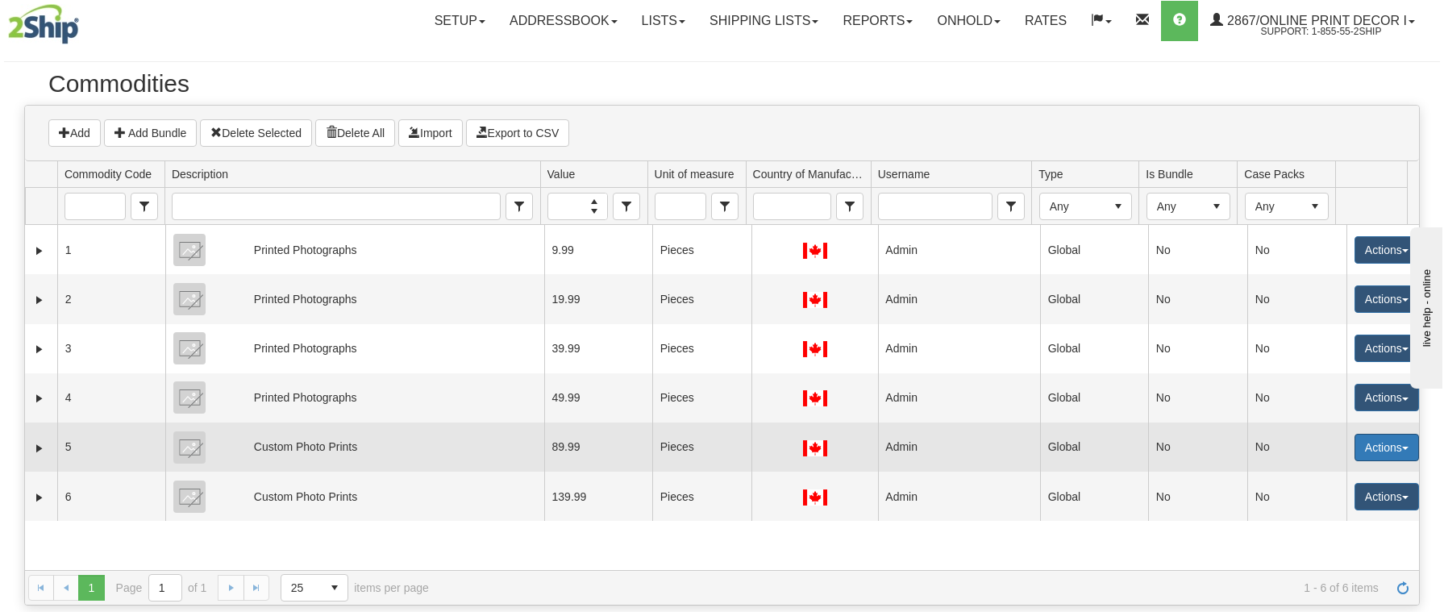
click at [1356, 443] on button "Actions" at bounding box center [1387, 447] width 65 height 27
click at [1322, 475] on link "Edit" at bounding box center [1353, 478] width 129 height 21
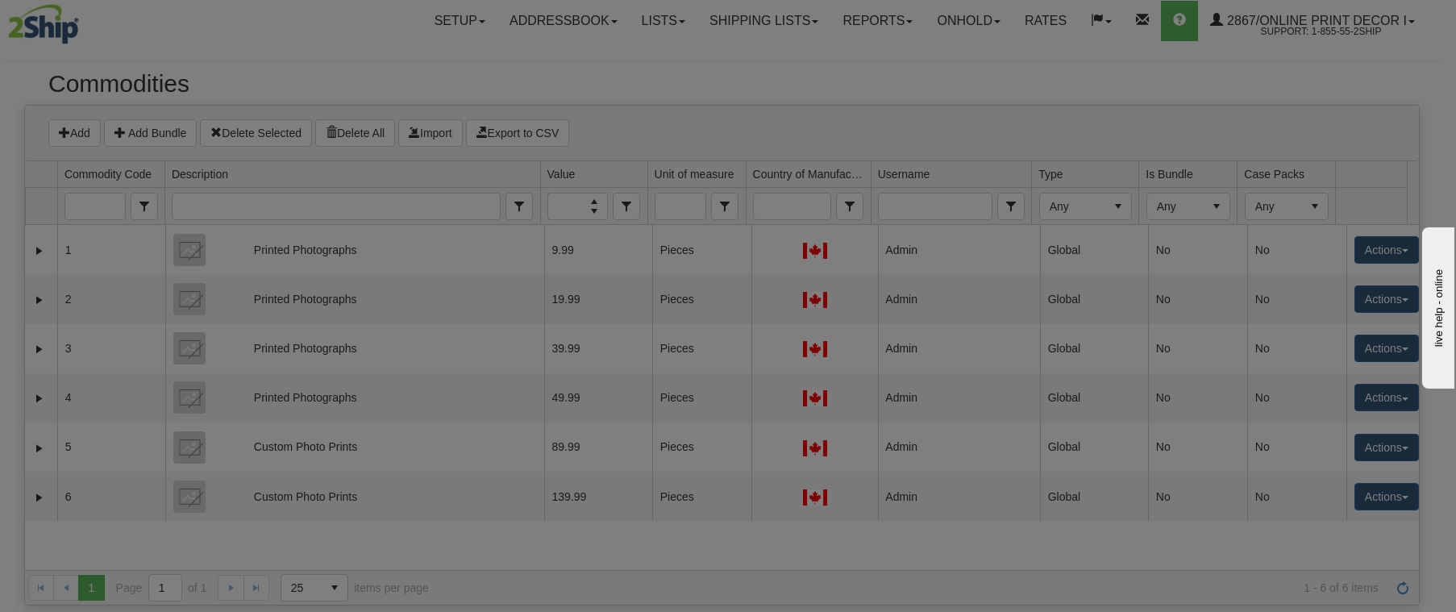
select select "1"
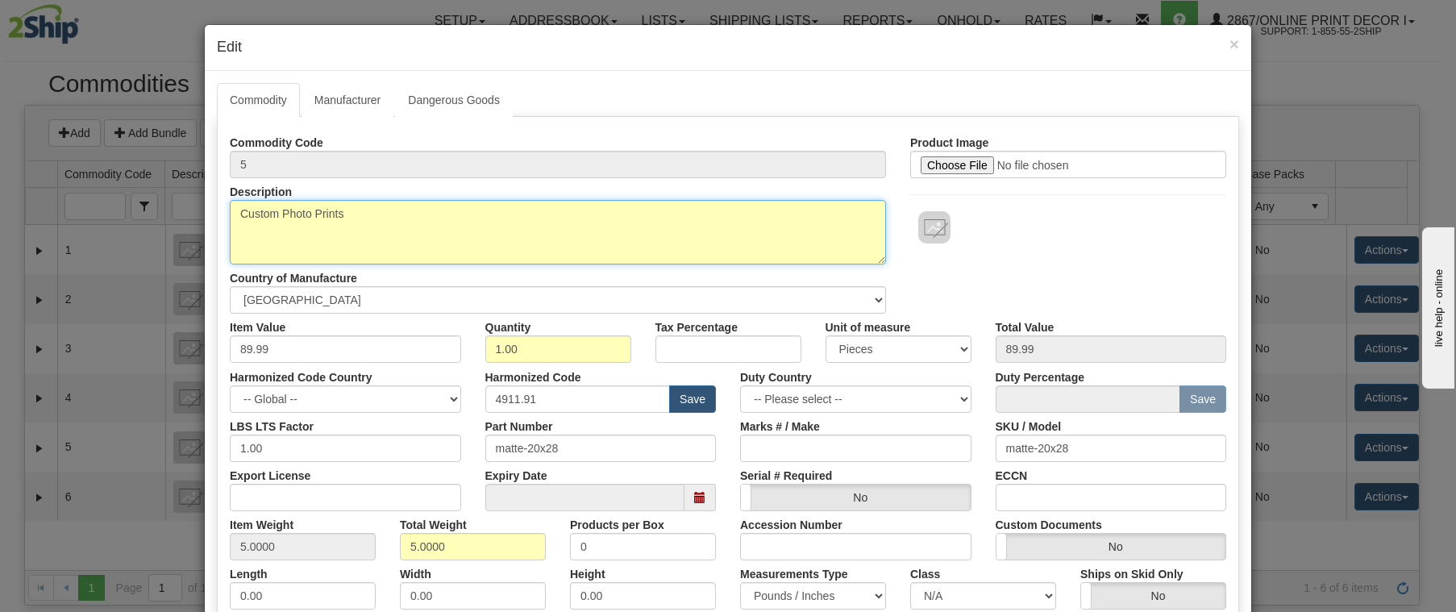
drag, startPoint x: 364, startPoint y: 214, endPoint x: 29, endPoint y: 160, distance: 339.6
click at [29, 160] on div "× Edit Commodity Manufacturer Dangerous Goods Labels Commodity Code 5 Descripti…" at bounding box center [728, 306] width 1456 height 612
paste textarea "Printed Photograph"
type textarea "Printed Photographs"
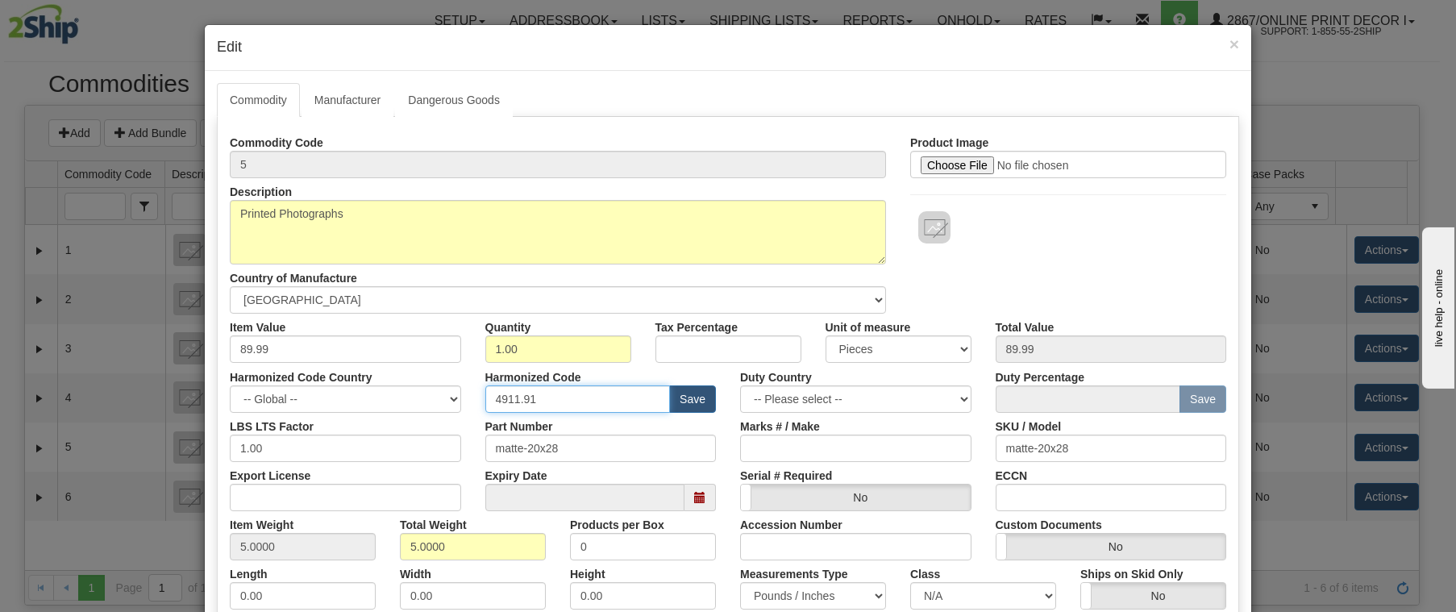
click at [547, 401] on input "4911.91" at bounding box center [577, 398] width 185 height 27
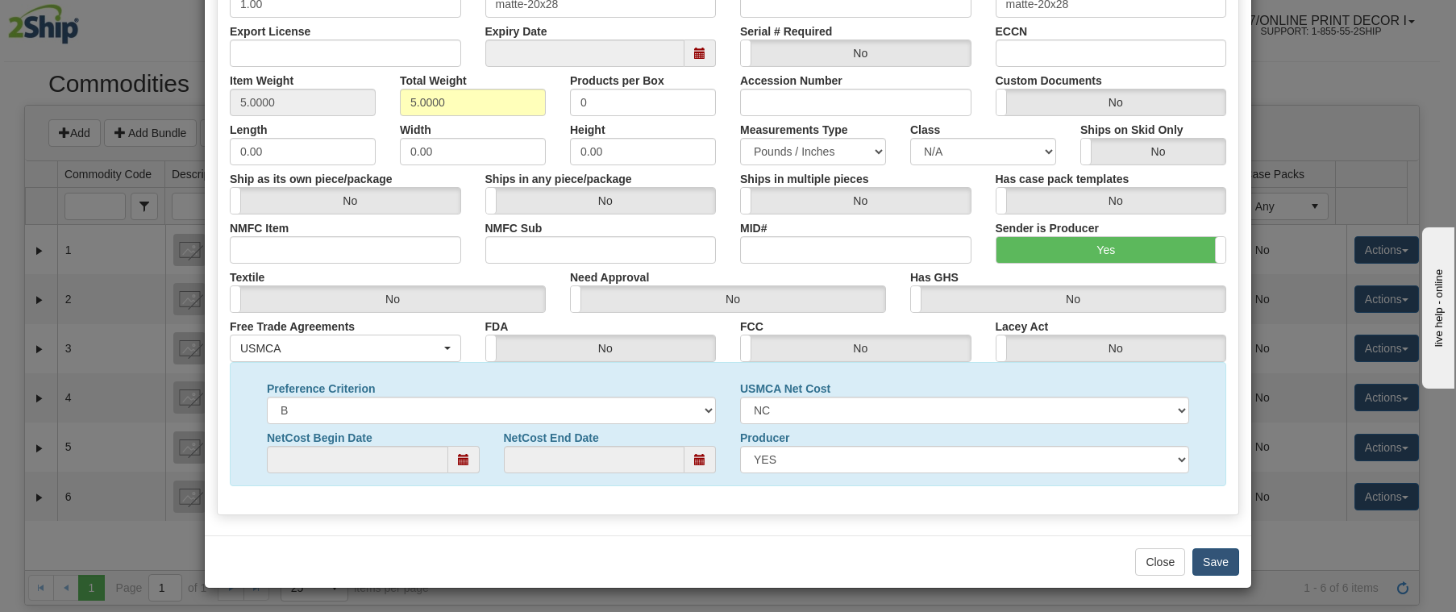
type input "4911.91.4040"
click at [1206, 560] on button "Save" at bounding box center [1216, 561] width 47 height 27
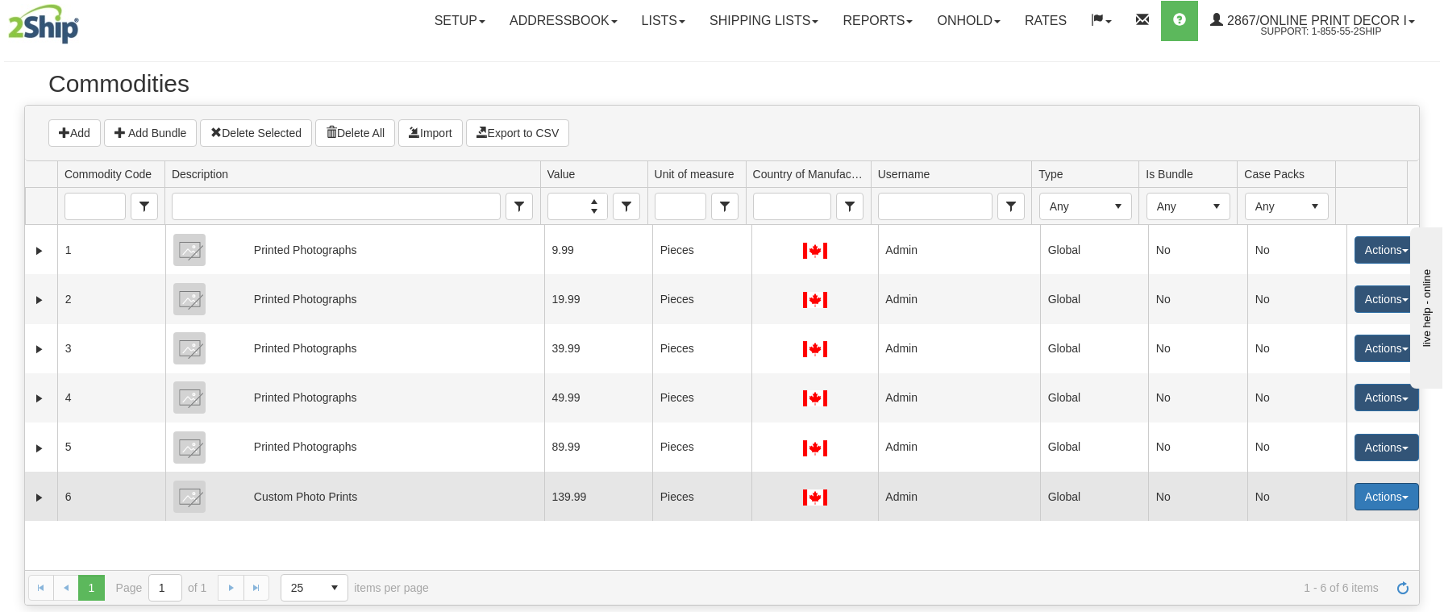
click at [1372, 494] on button "Actions" at bounding box center [1387, 496] width 65 height 27
click at [1329, 527] on link "Edit" at bounding box center [1353, 527] width 129 height 21
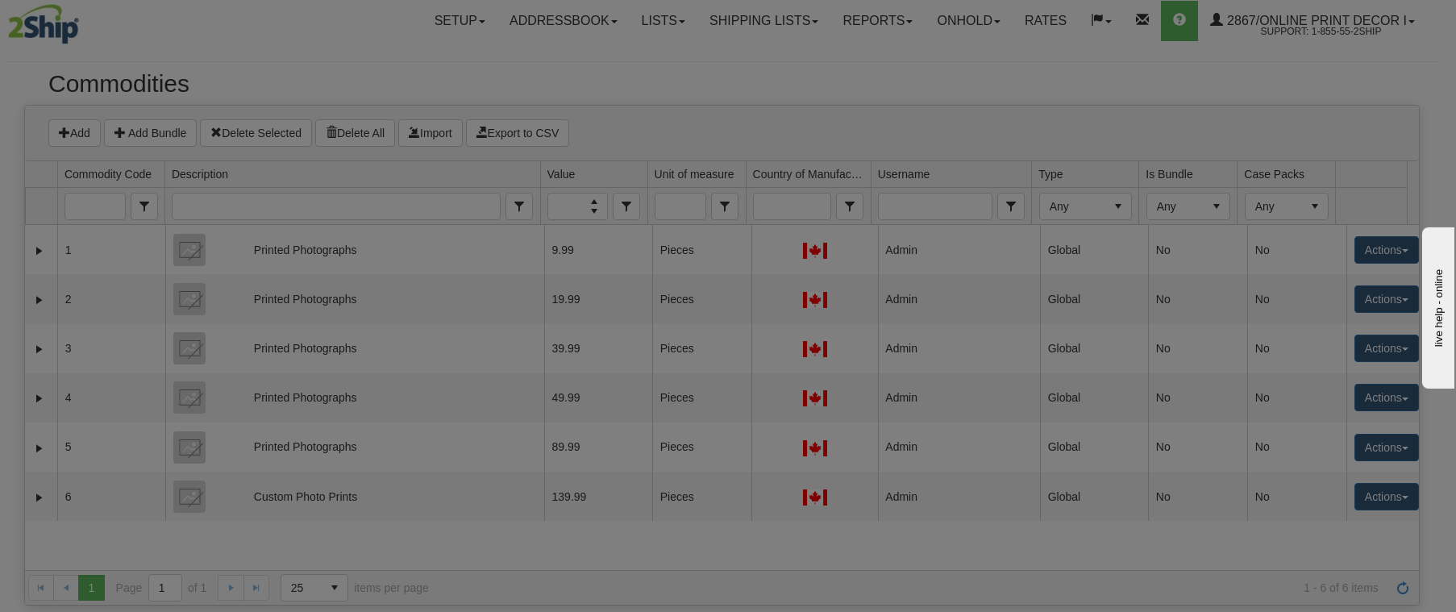
select select "1"
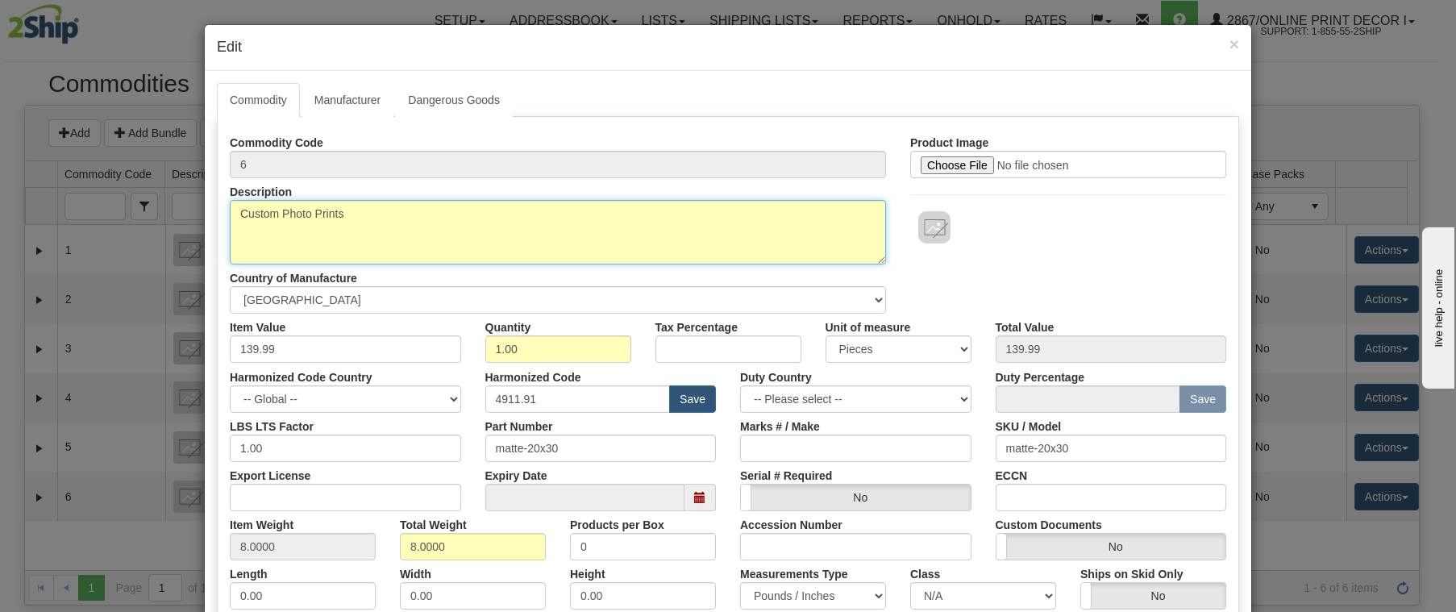
drag, startPoint x: 371, startPoint y: 220, endPoint x: -12, endPoint y: 165, distance: 386.9
click at [0, 165] on html "Upgrade Account Cancel Toggle navigation Setup Shipping Locations Carrier Accou…" at bounding box center [728, 306] width 1456 height 612
paste textarea "Printed Photograph"
type textarea "Printed Photographs"
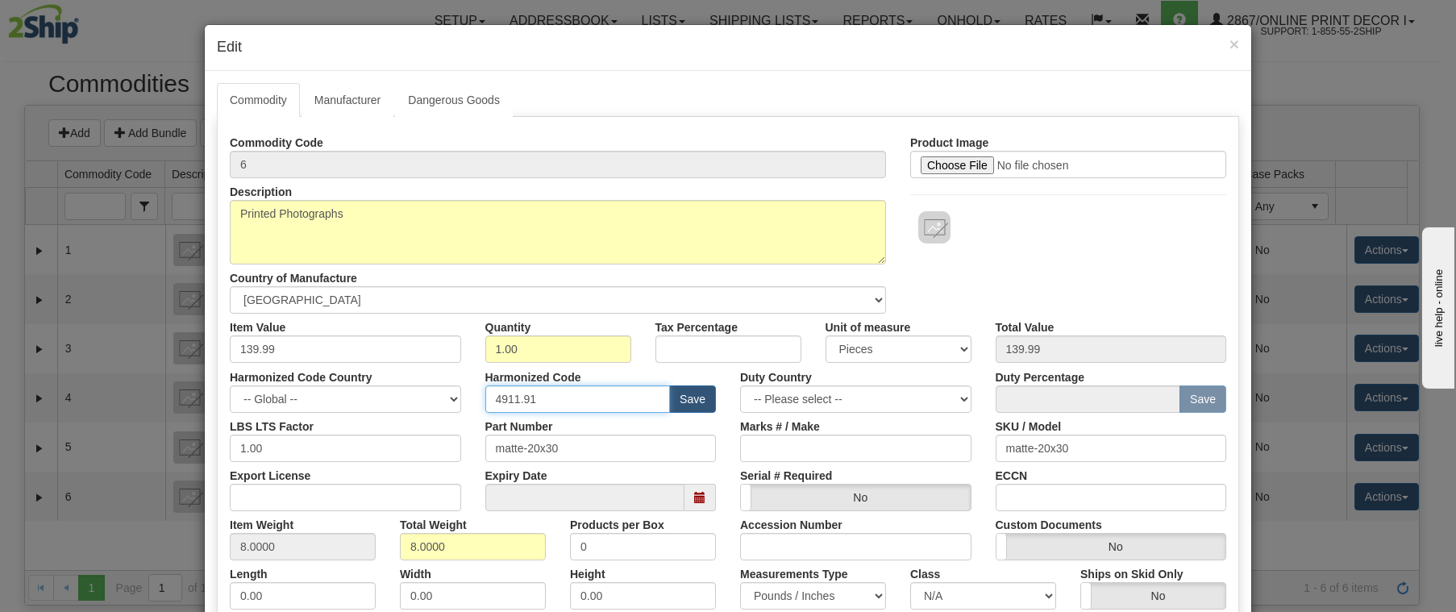
click at [576, 398] on input "4911.91" at bounding box center [577, 398] width 185 height 27
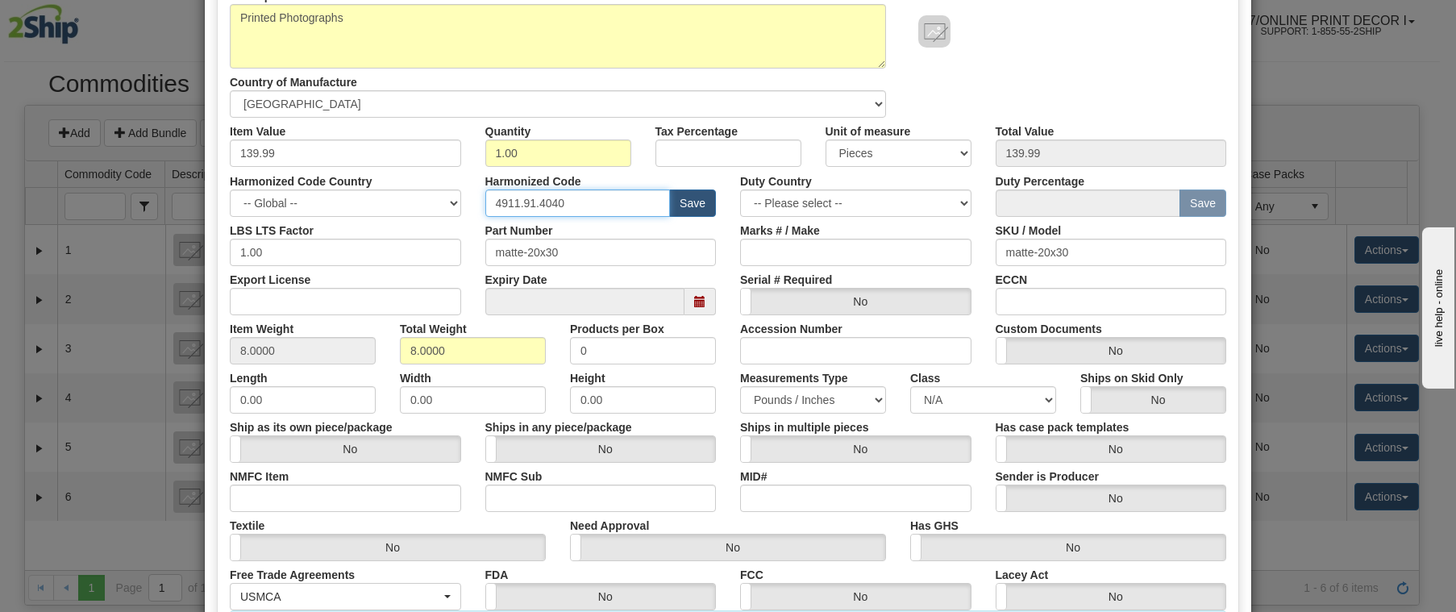
scroll to position [444, 0]
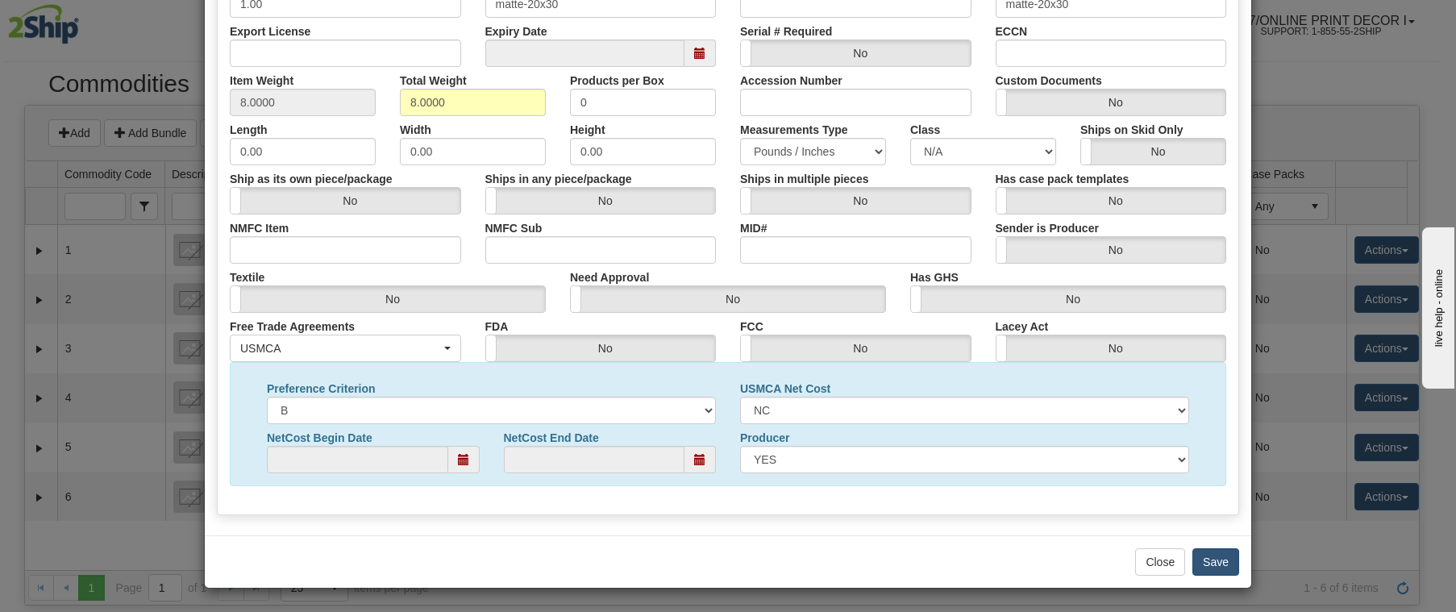
type input "4911.91.4040"
click at [1206, 565] on button "Save" at bounding box center [1216, 561] width 47 height 27
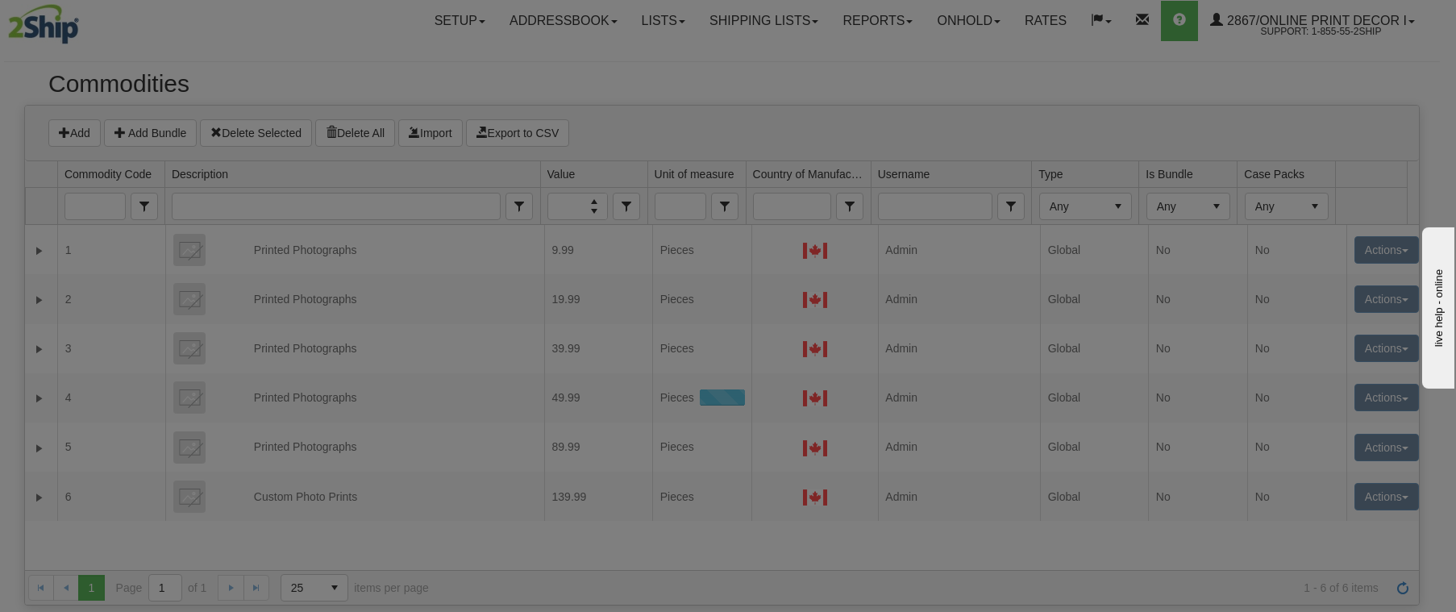
scroll to position [0, 0]
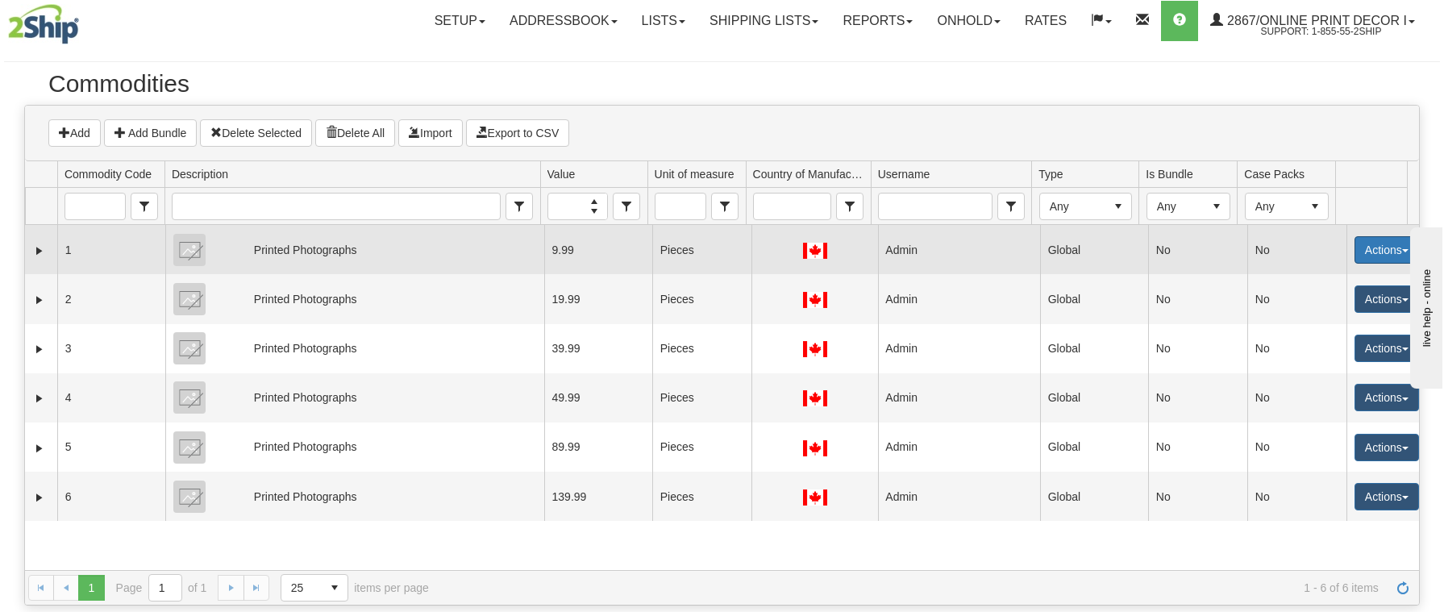
click at [1356, 250] on button "Actions" at bounding box center [1387, 249] width 65 height 27
click at [1318, 277] on link "Edit" at bounding box center [1353, 280] width 129 height 21
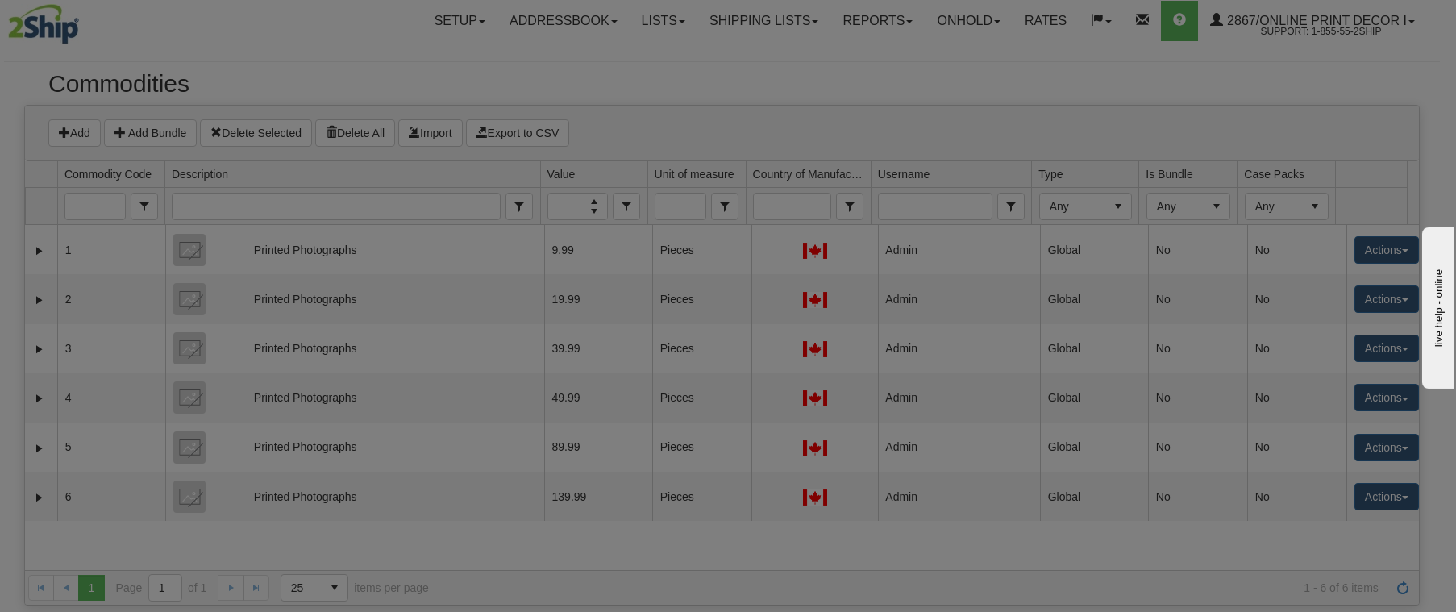
select select "1"
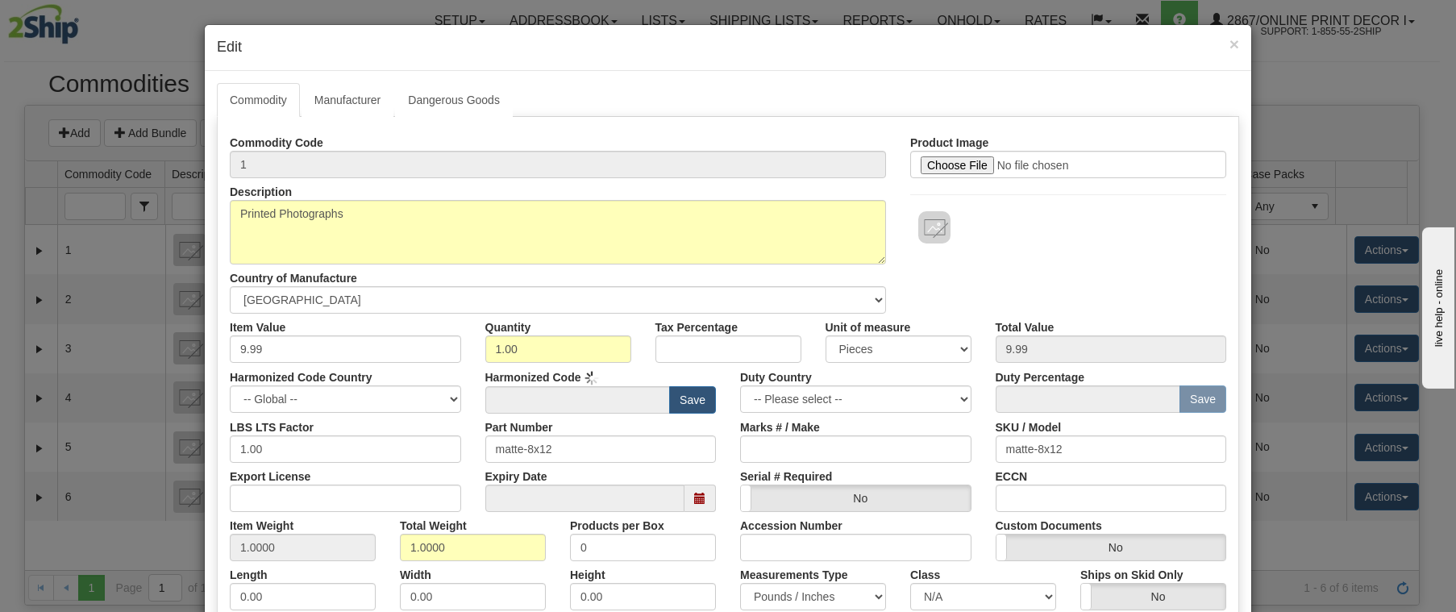
type input "4911.91.4040"
click at [1222, 48] on h4 "Edit" at bounding box center [728, 47] width 1022 height 21
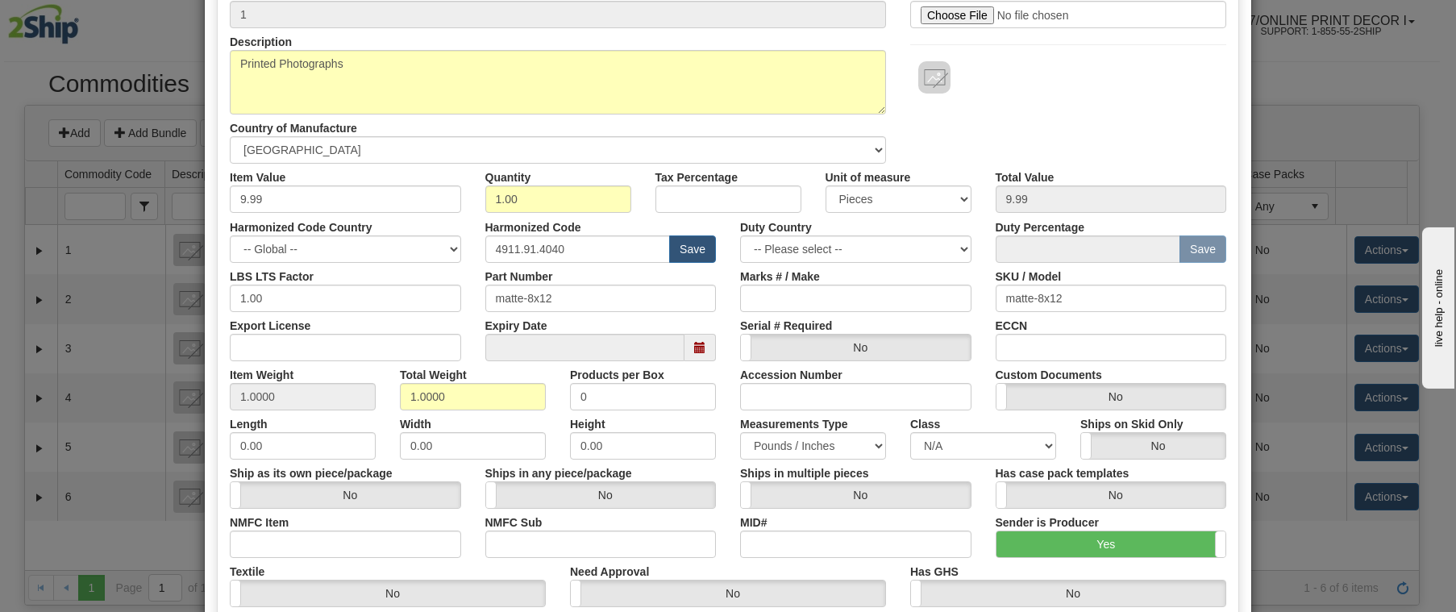
scroll to position [444, 0]
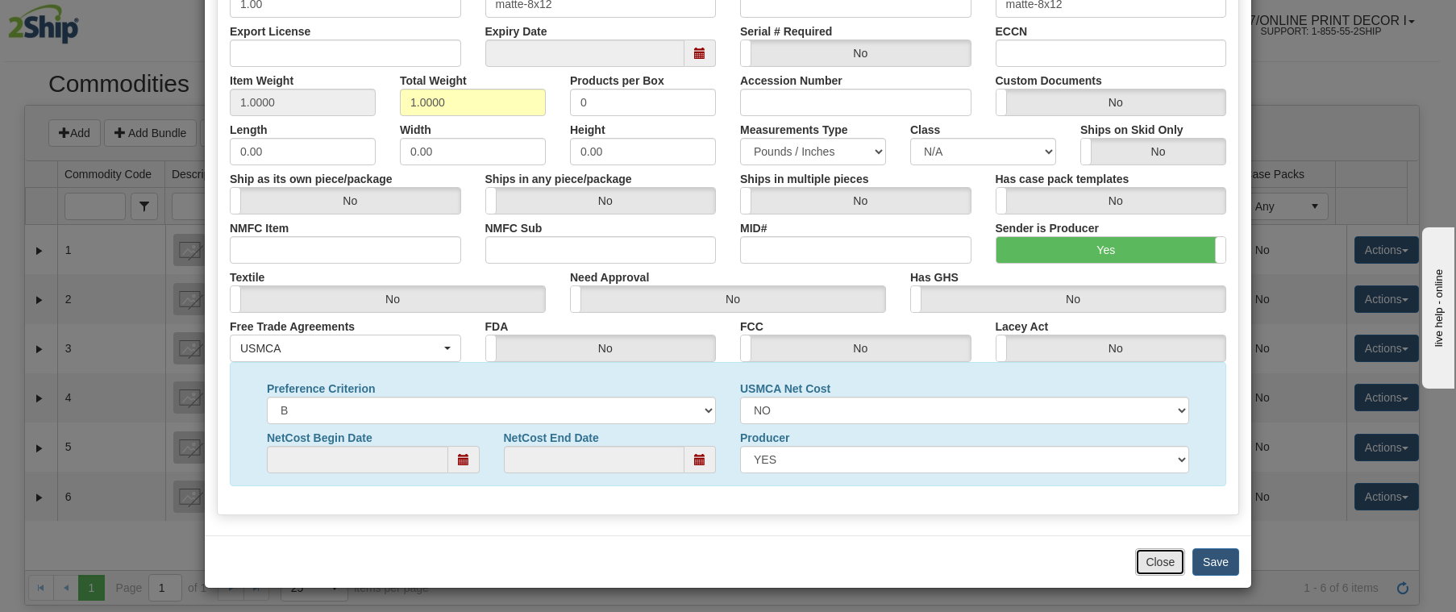
click at [1152, 552] on button "Close" at bounding box center [1160, 561] width 50 height 27
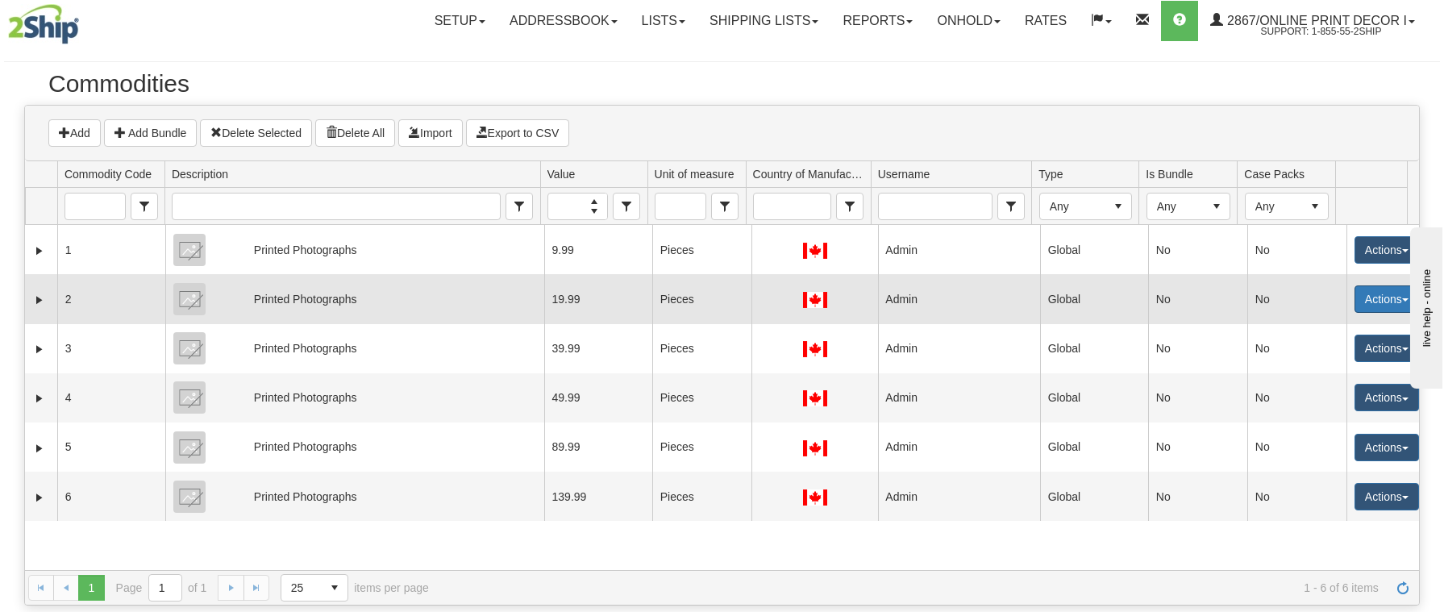
click at [1378, 292] on button "Actions" at bounding box center [1387, 298] width 65 height 27
click at [1318, 330] on link "Edit" at bounding box center [1353, 329] width 129 height 21
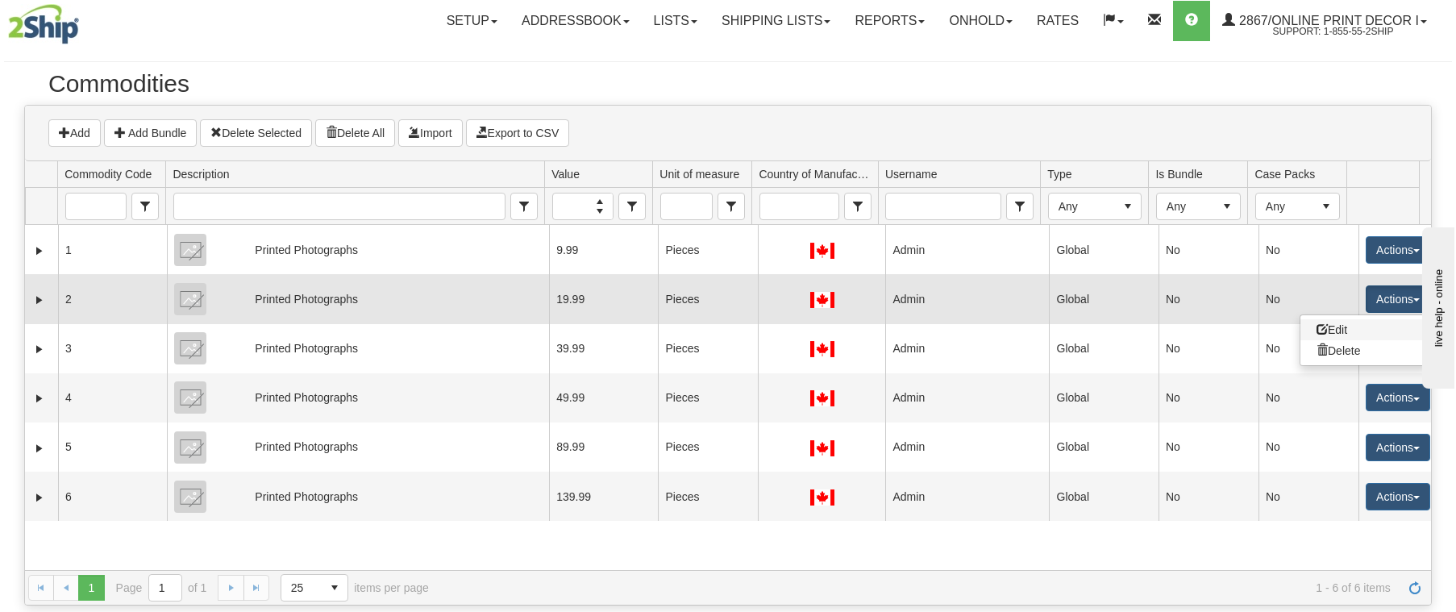
select select "1"
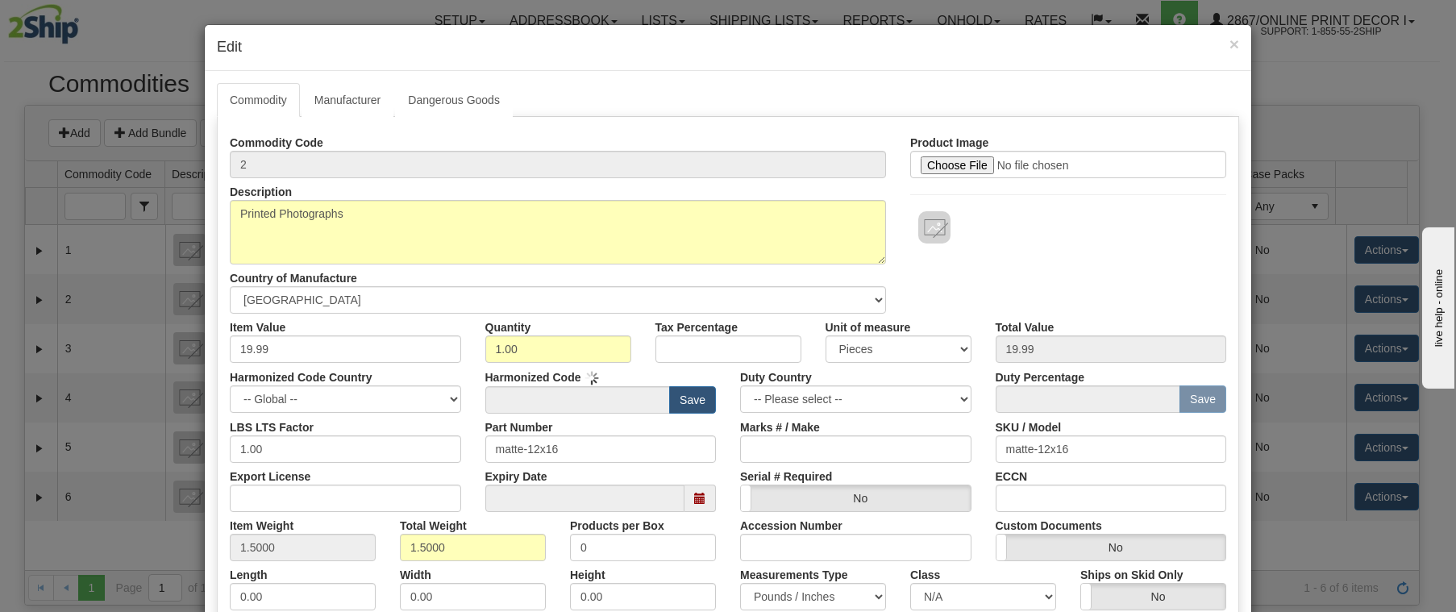
type input "4911.91.4040"
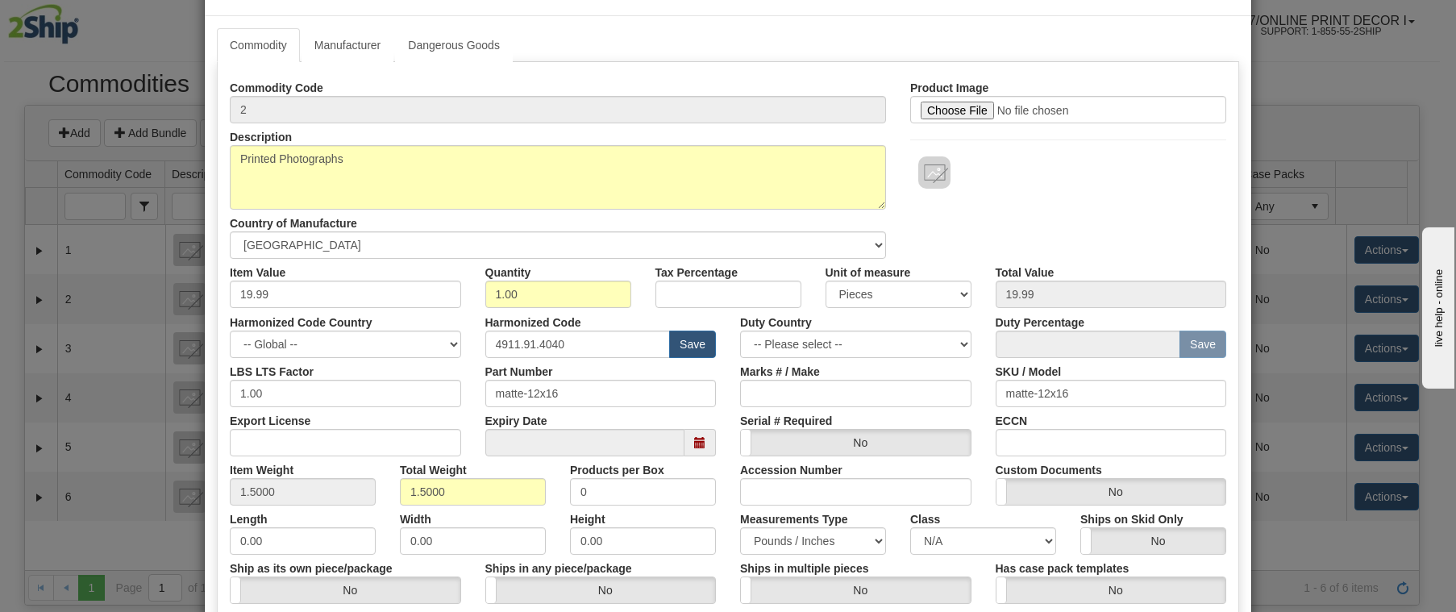
scroll to position [120, 0]
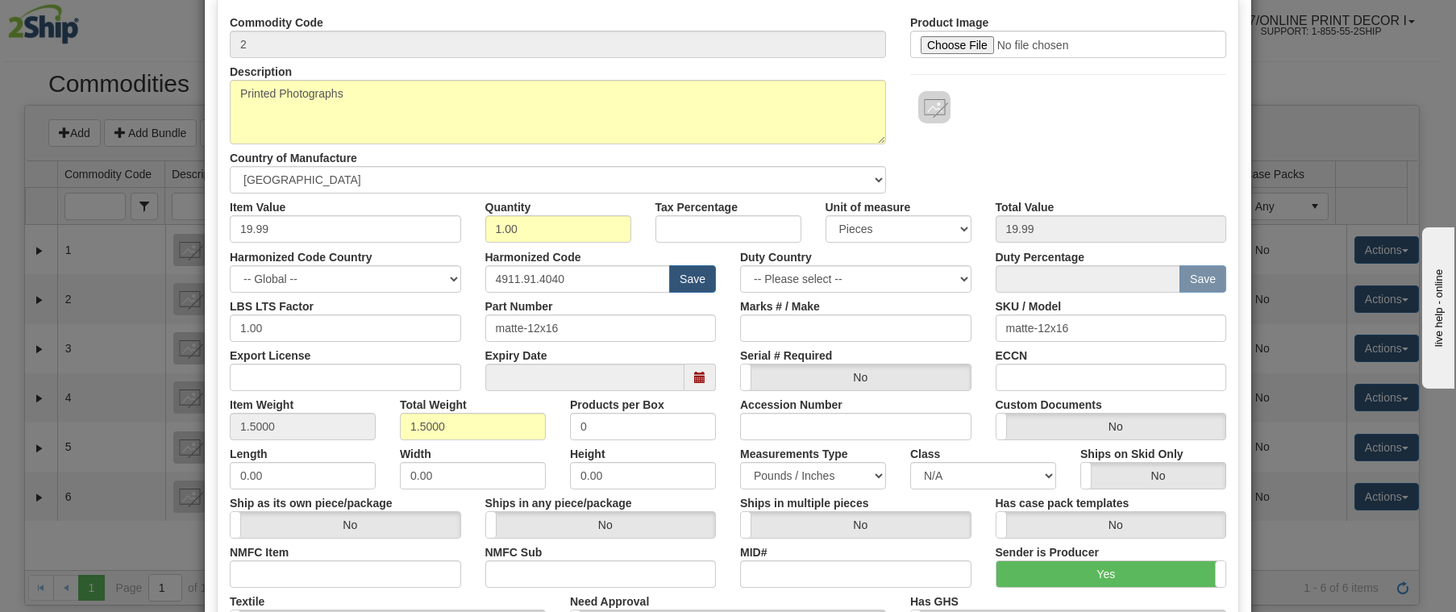
click at [1343, 63] on div "× Edit Commodity Manufacturer Dangerous Goods Labels Commodity Code 2 Descripti…" at bounding box center [728, 306] width 1456 height 612
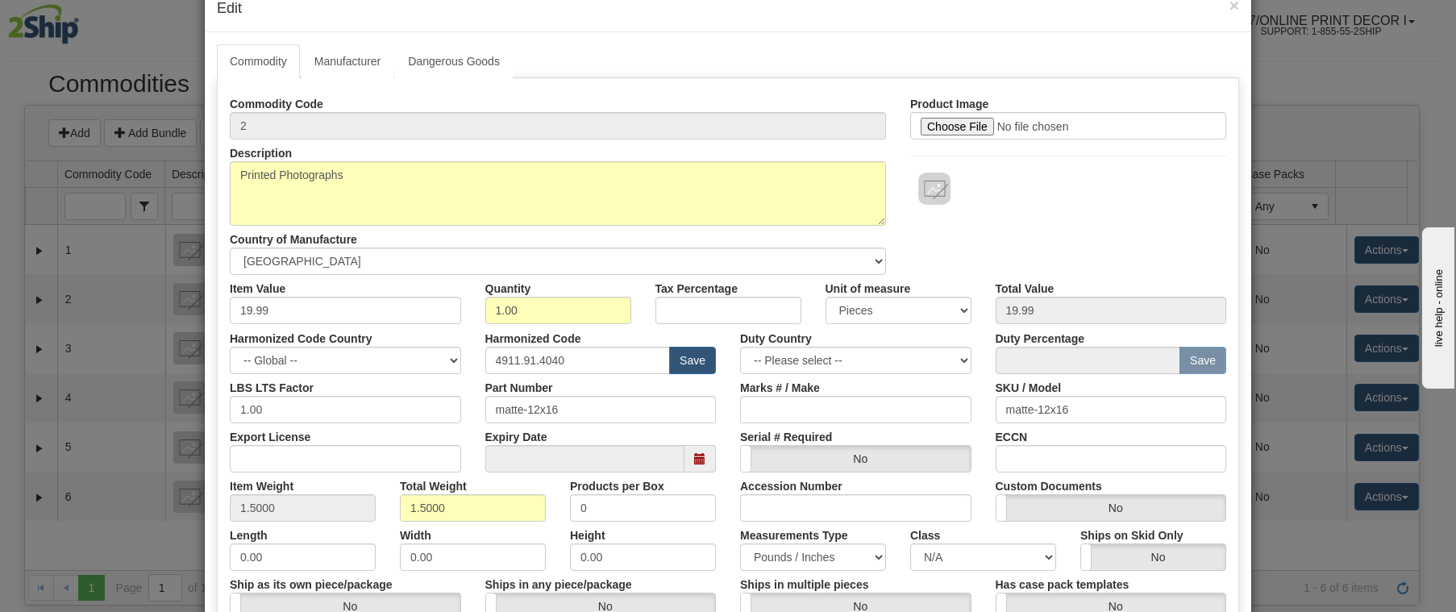
scroll to position [0, 0]
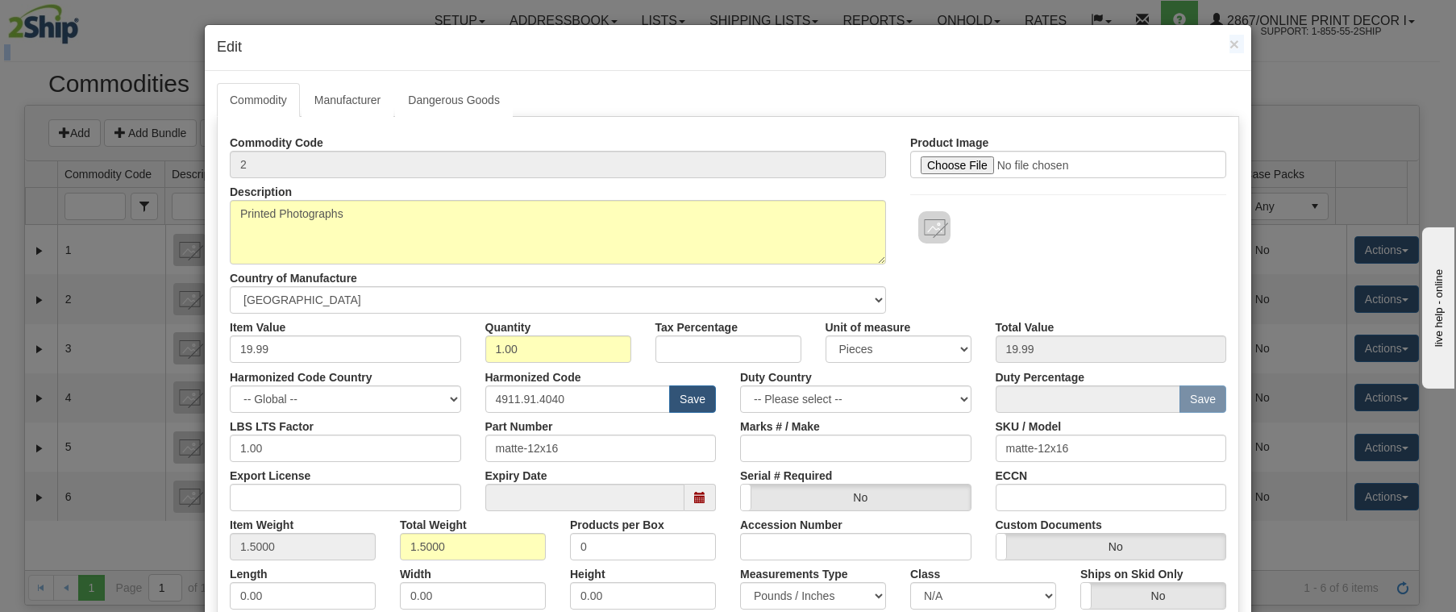
drag, startPoint x: 1295, startPoint y: -42, endPoint x: 1275, endPoint y: -49, distance: 21.4
click at [1275, 0] on html "Upgrade Account Cancel Toggle navigation Setup Shipping Locations Carrier Accou…" at bounding box center [728, 306] width 1456 height 612
click at [1230, 42] on span "×" at bounding box center [1235, 44] width 10 height 19
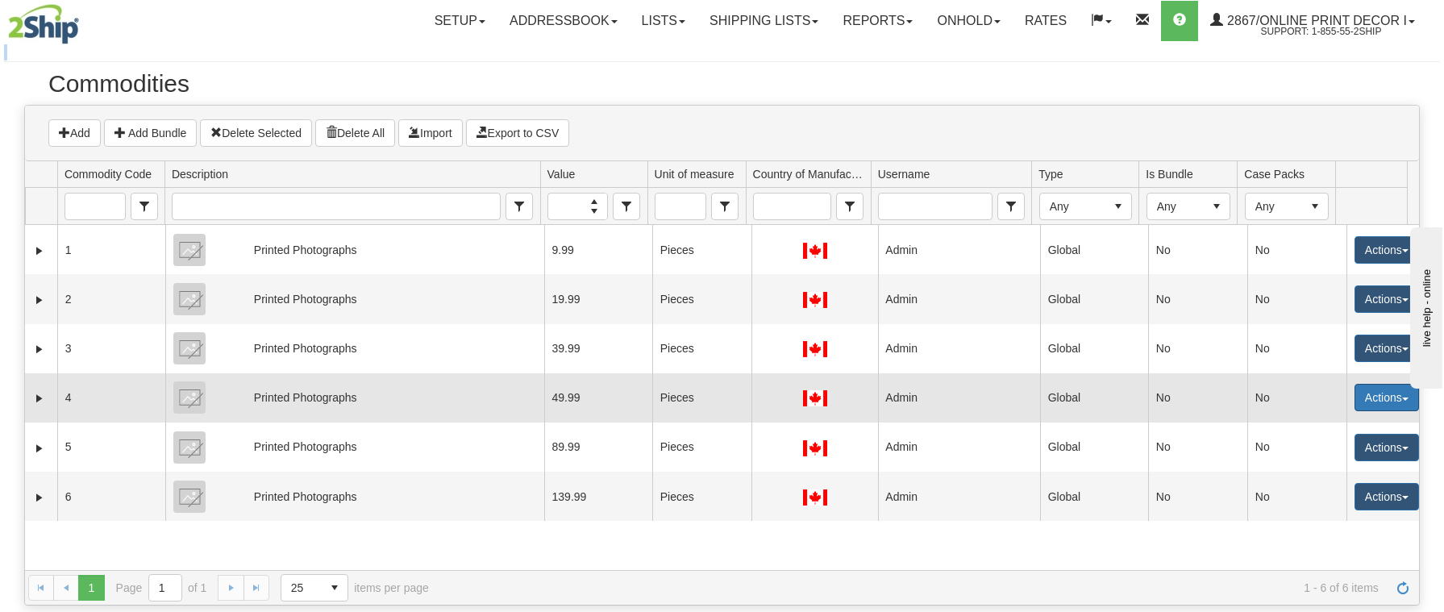
click at [1368, 397] on button "Actions" at bounding box center [1387, 397] width 65 height 27
click at [1330, 424] on link "Edit" at bounding box center [1353, 428] width 129 height 21
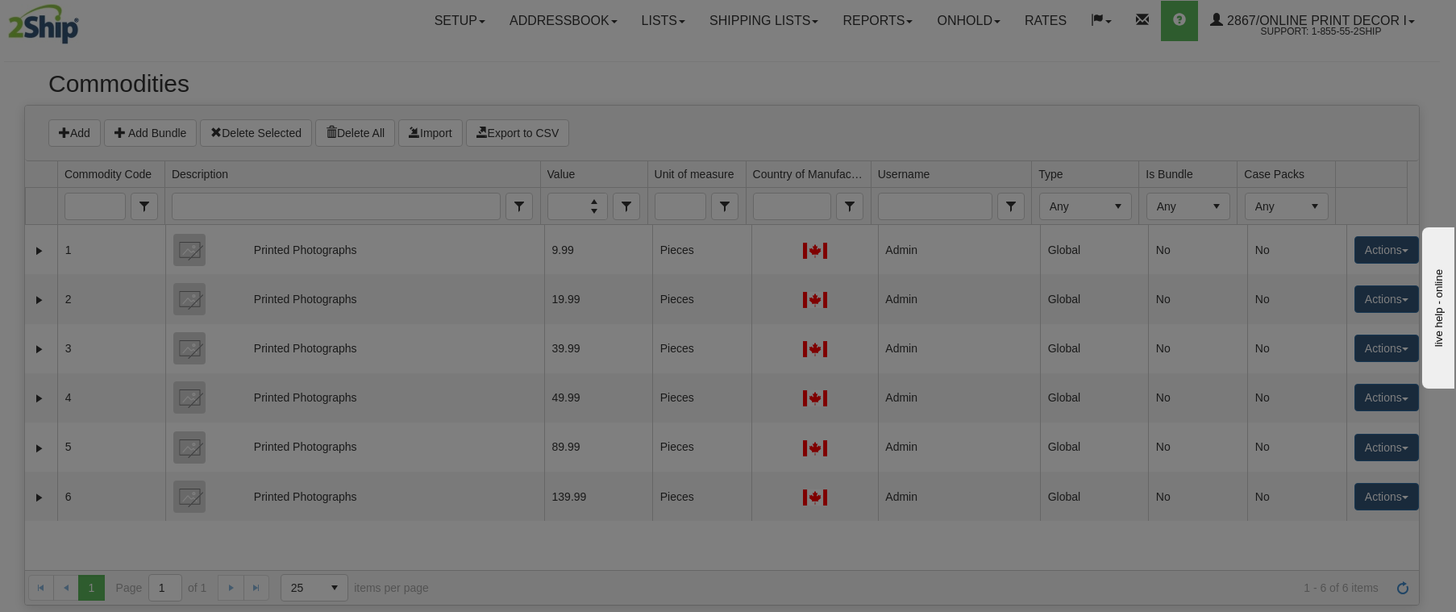
select select "1"
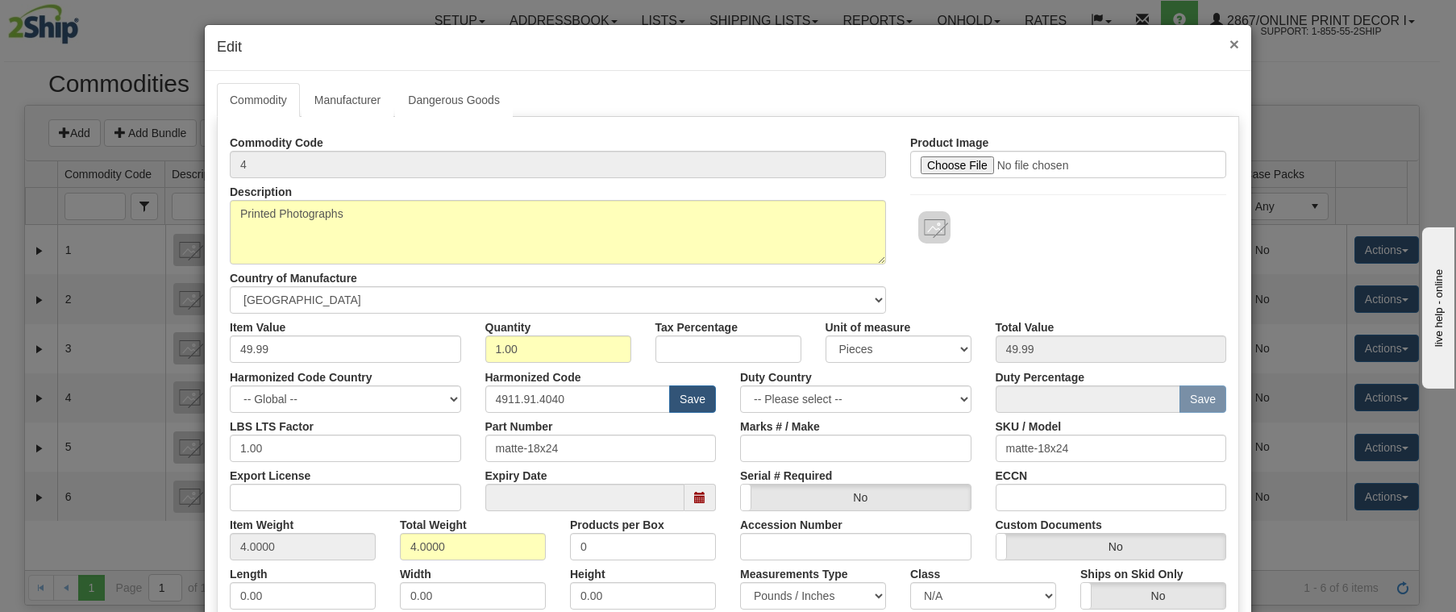
click at [1230, 44] on span "×" at bounding box center [1235, 44] width 10 height 19
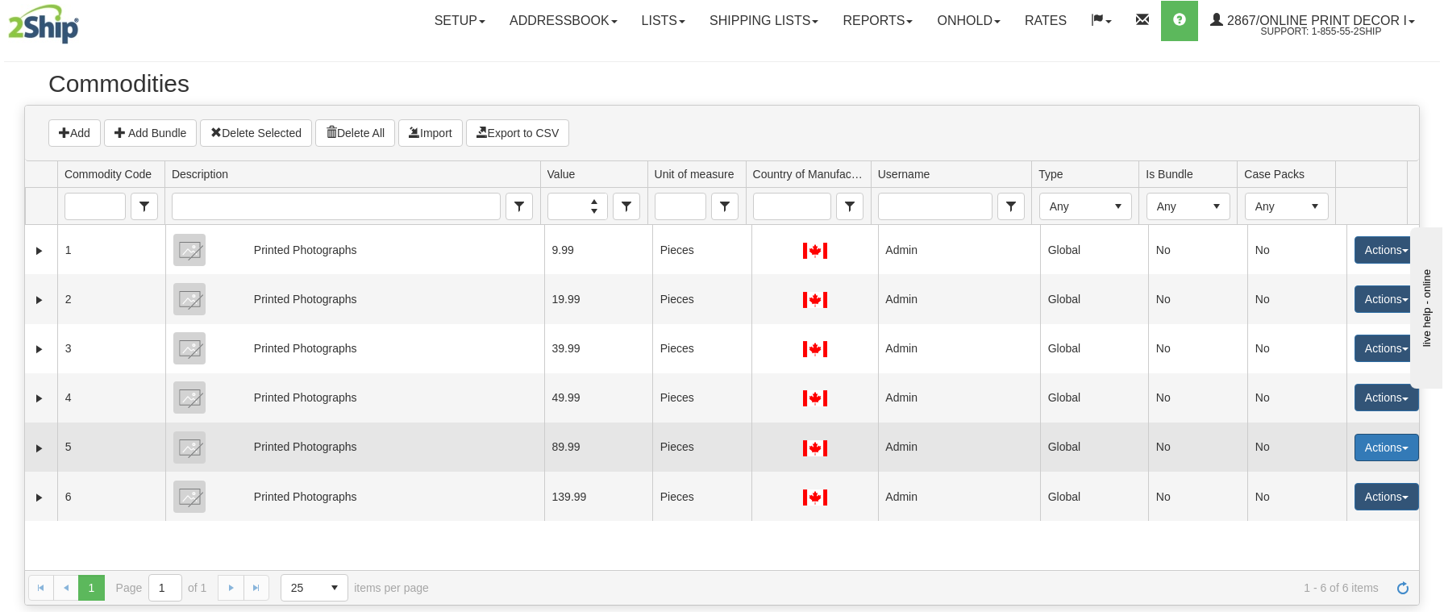
click at [1385, 442] on button "Actions" at bounding box center [1387, 447] width 65 height 27
click at [1326, 472] on link "Edit" at bounding box center [1353, 478] width 129 height 21
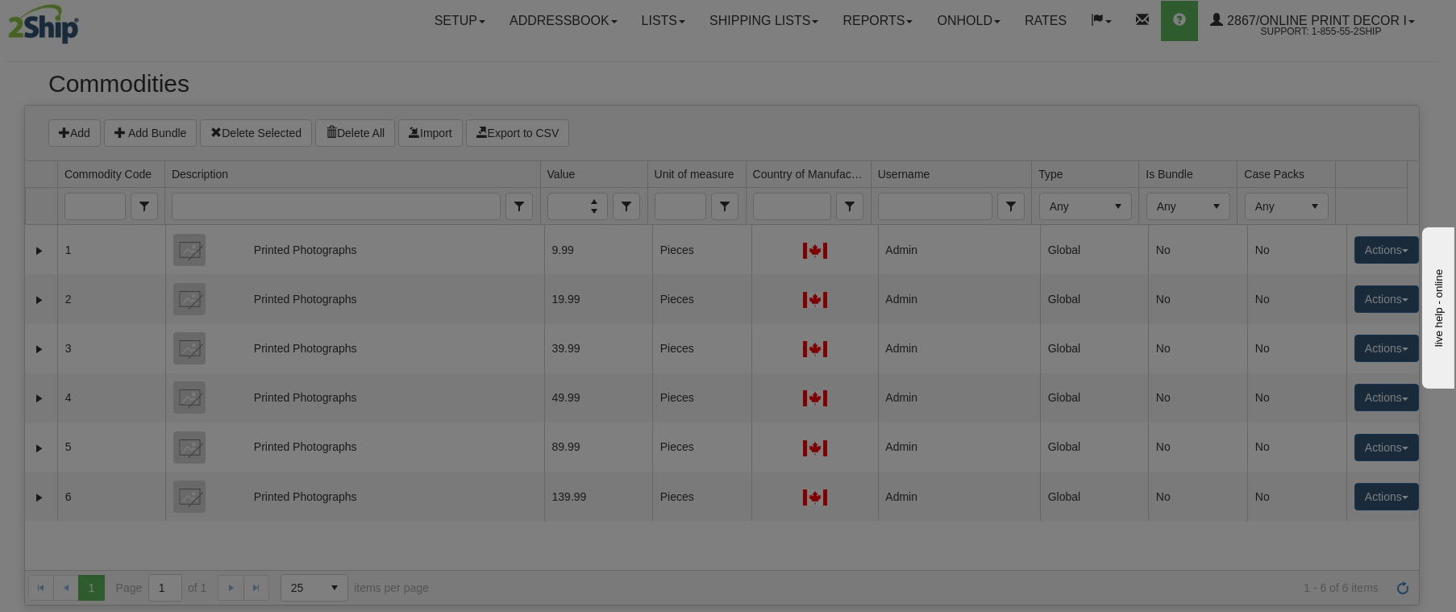
select select "1"
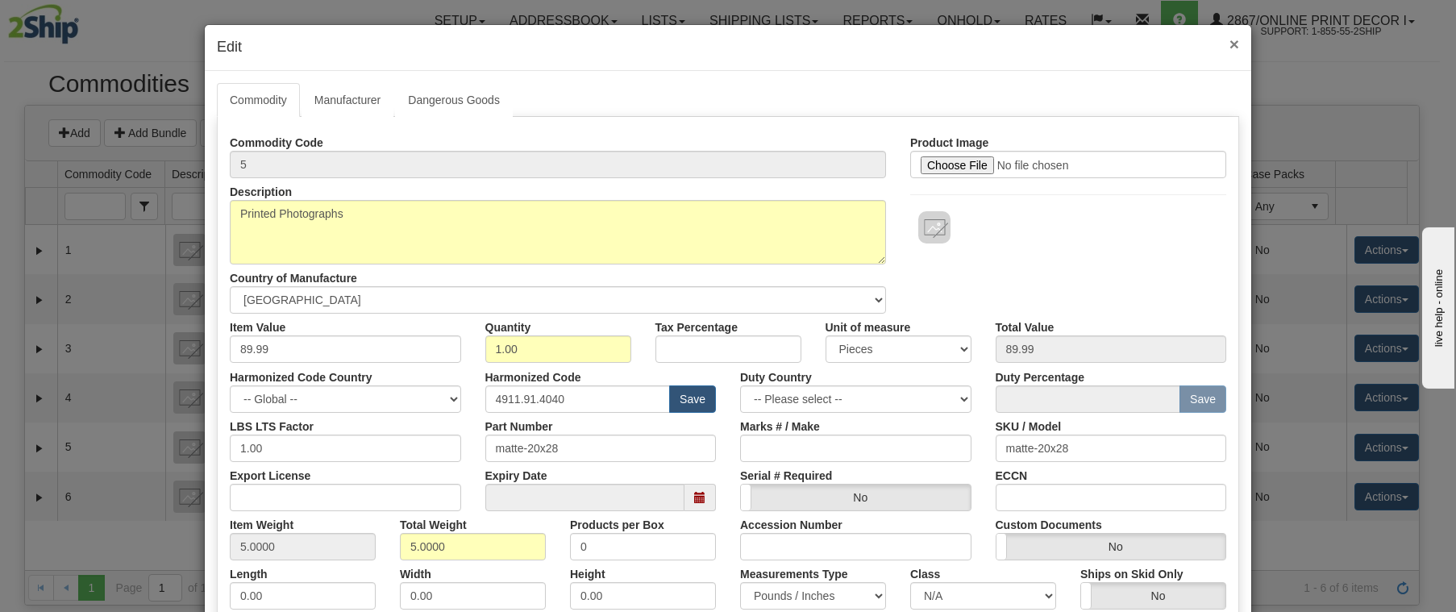
click at [1230, 44] on span "×" at bounding box center [1235, 44] width 10 height 19
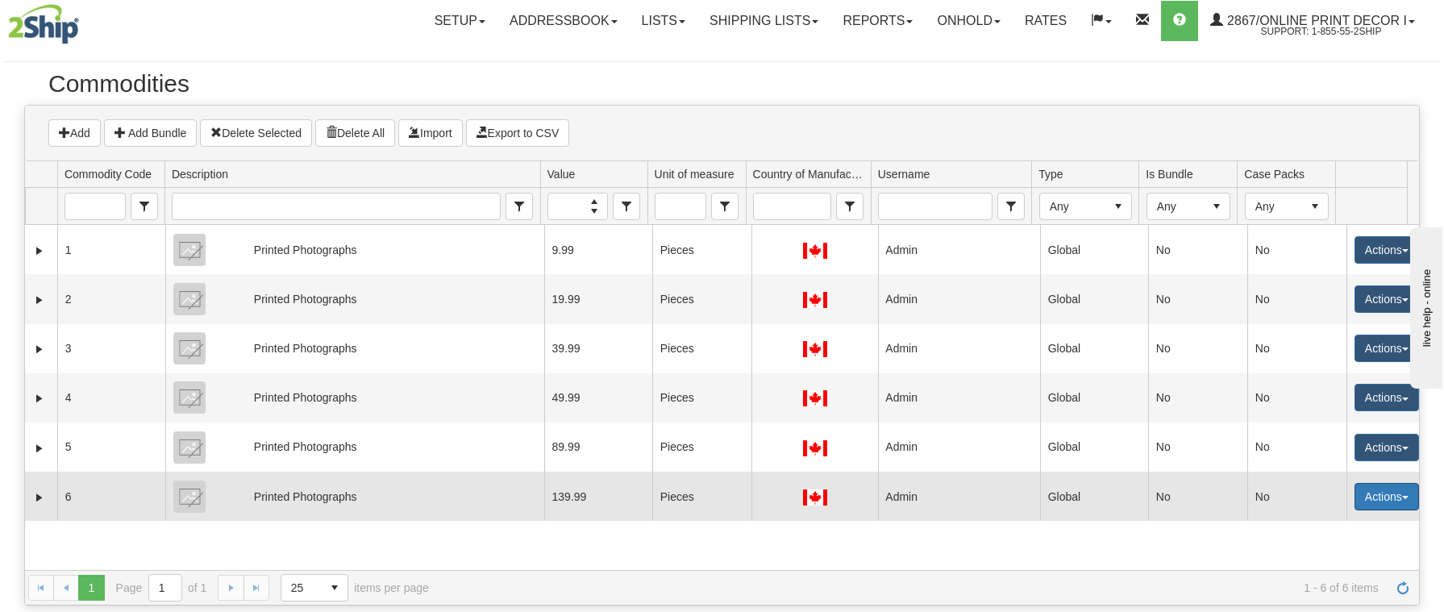
click at [1375, 493] on button "Actions" at bounding box center [1387, 496] width 65 height 27
click at [1322, 523] on link "Edit" at bounding box center [1353, 527] width 129 height 21
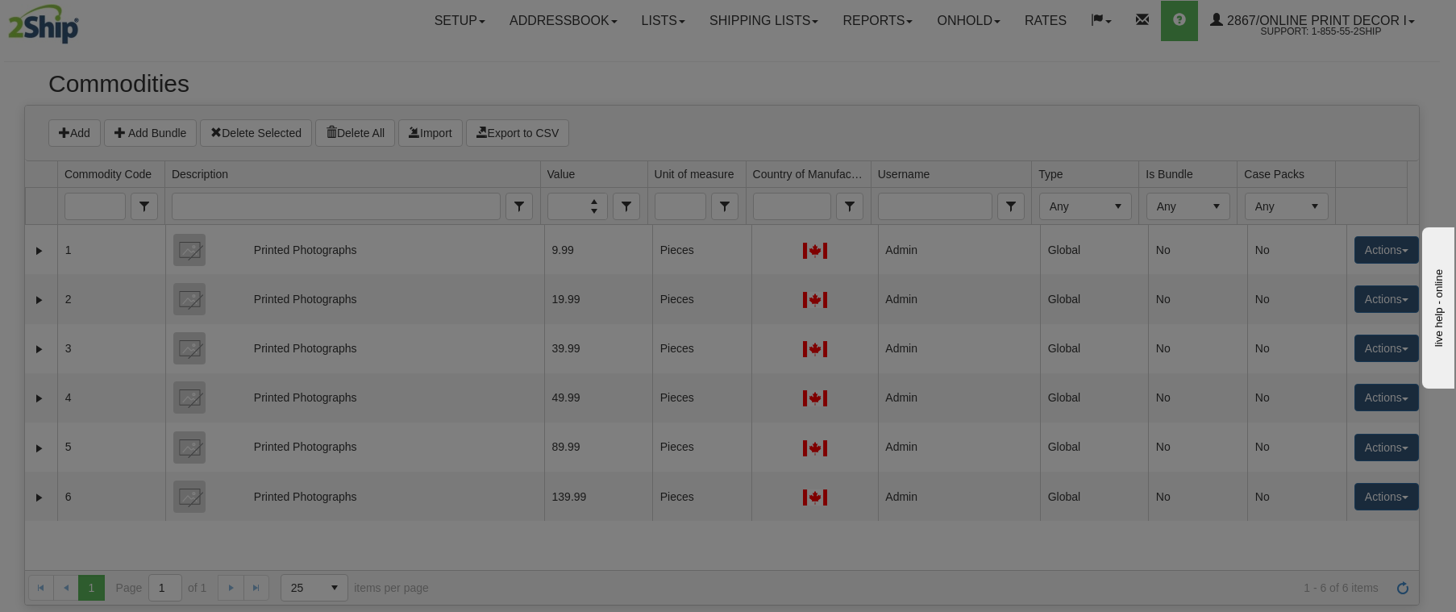
select select "1"
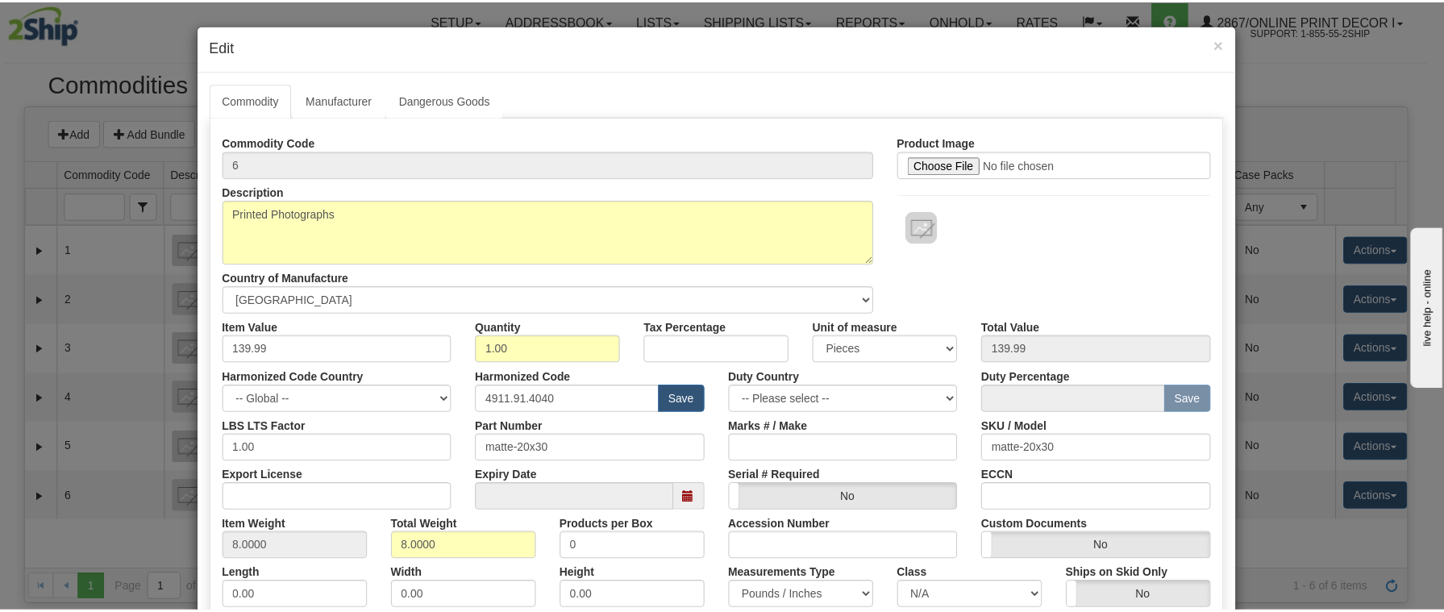
scroll to position [2, 0]
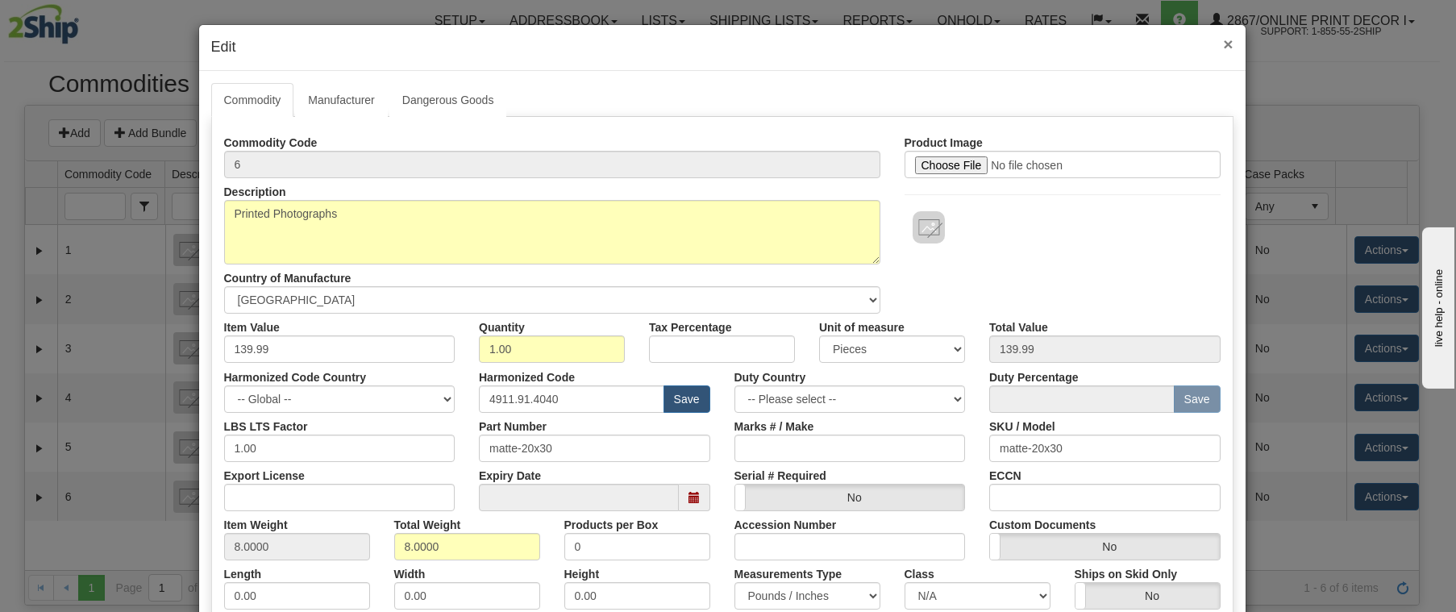
click at [1224, 48] on span "×" at bounding box center [1228, 44] width 10 height 19
